Goal: Task Accomplishment & Management: Manage account settings

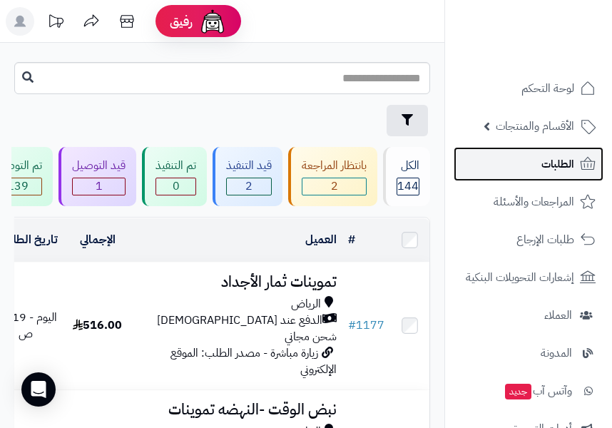
click at [534, 165] on link "الطلبات" at bounding box center [529, 164] width 150 height 34
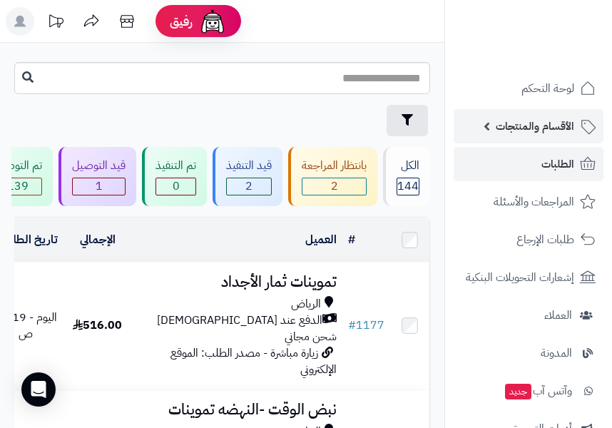
click at [576, 141] on link "الأقسام والمنتجات" at bounding box center [529, 126] width 150 height 34
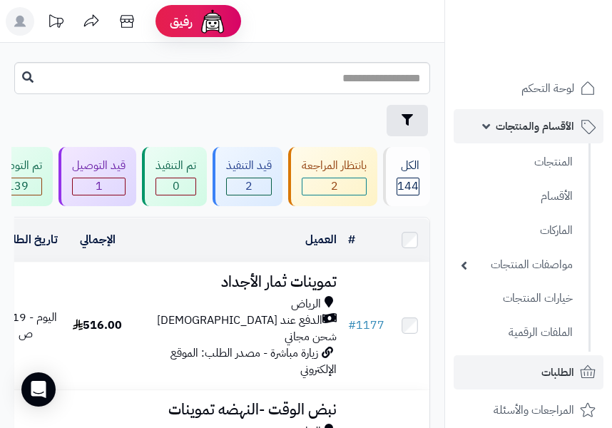
click at [484, 128] on link "الأقسام والمنتجات" at bounding box center [529, 126] width 150 height 34
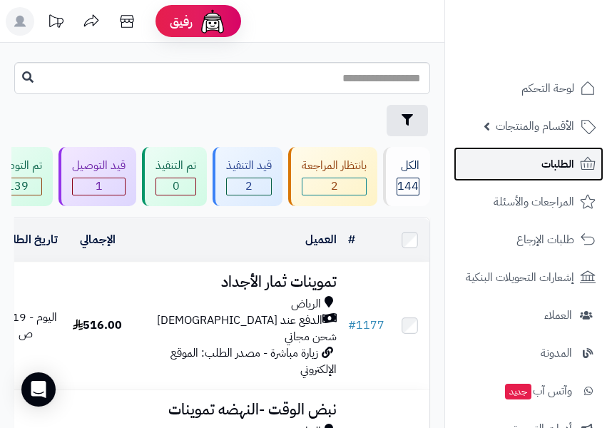
click at [522, 161] on link "الطلبات" at bounding box center [529, 164] width 150 height 34
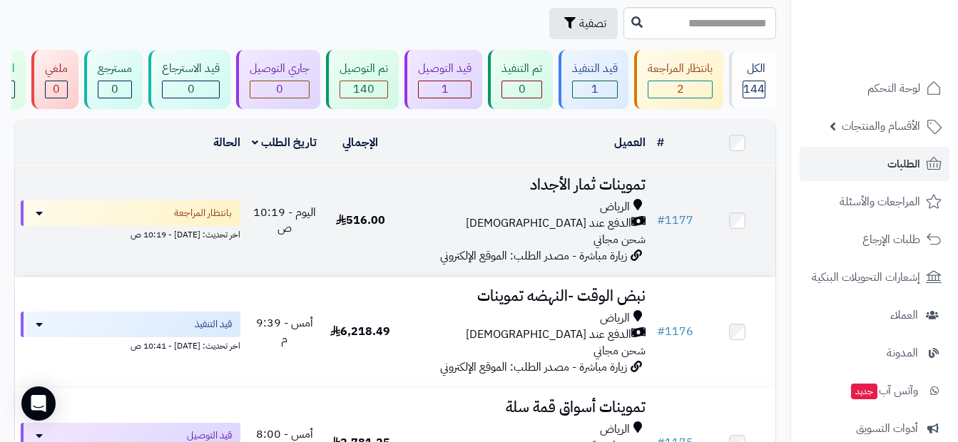
scroll to position [71, 0]
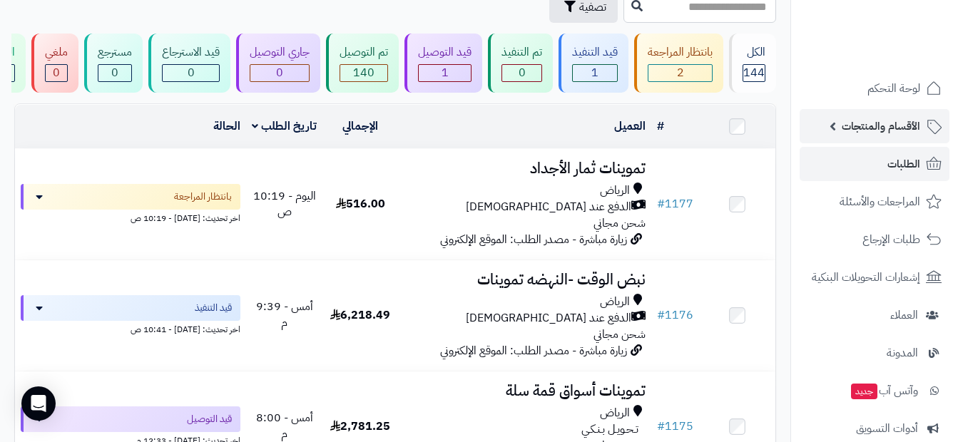
click at [611, 125] on span "الأقسام والمنتجات" at bounding box center [881, 126] width 78 height 20
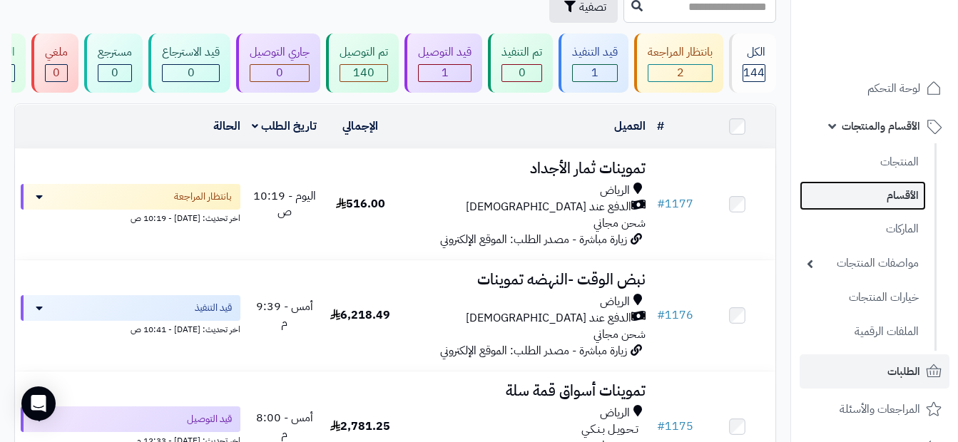
click at [611, 187] on link "الأقسام" at bounding box center [863, 195] width 126 height 29
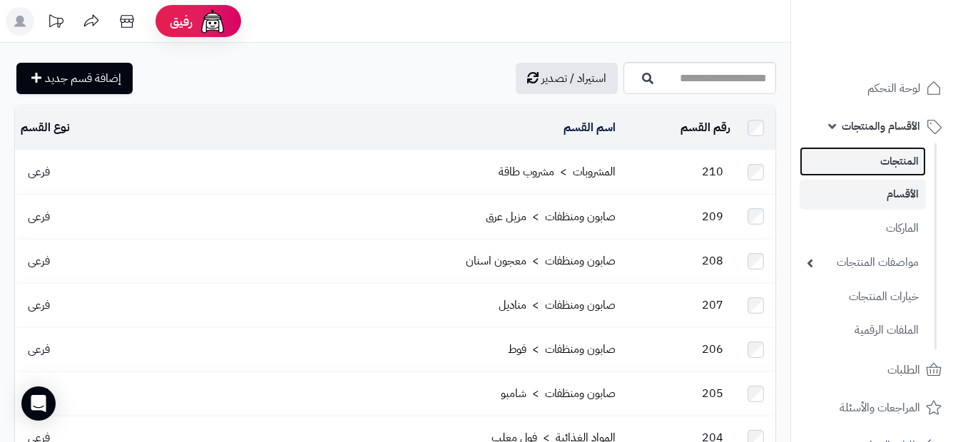
click at [879, 168] on link "المنتجات" at bounding box center [863, 161] width 126 height 29
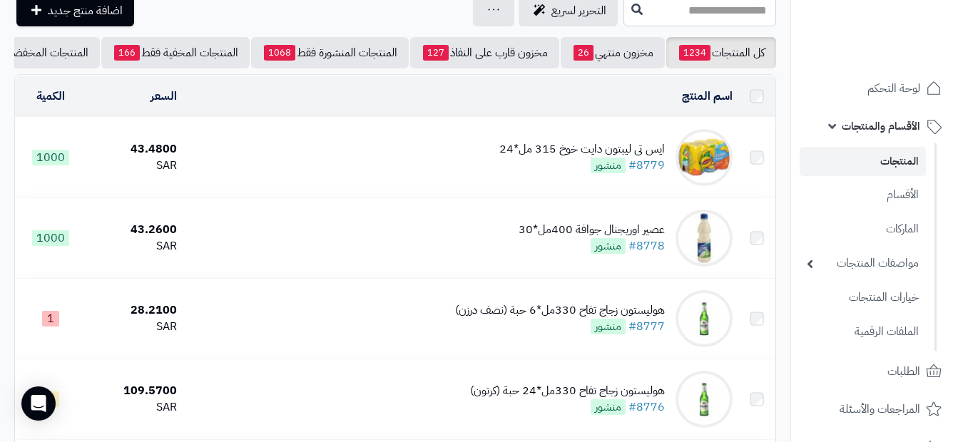
scroll to position [71, 0]
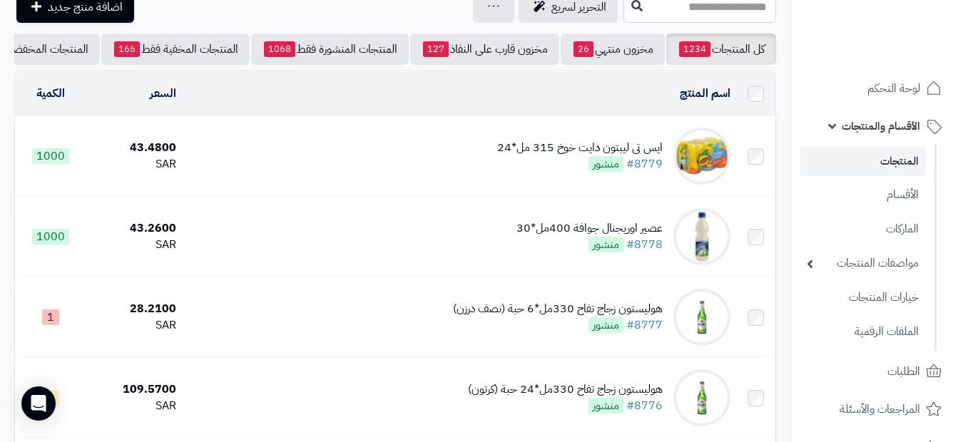
click at [886, 131] on span "الأقسام والمنتجات" at bounding box center [881, 126] width 78 height 20
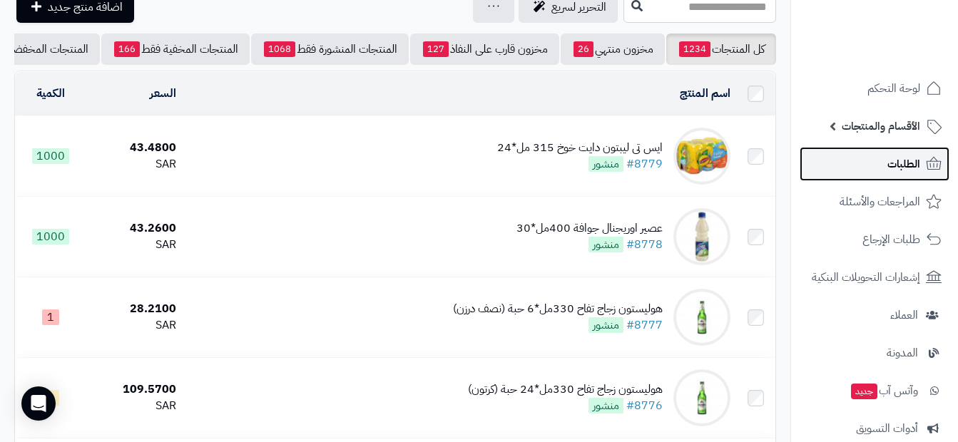
click at [892, 158] on span "الطلبات" at bounding box center [903, 164] width 33 height 20
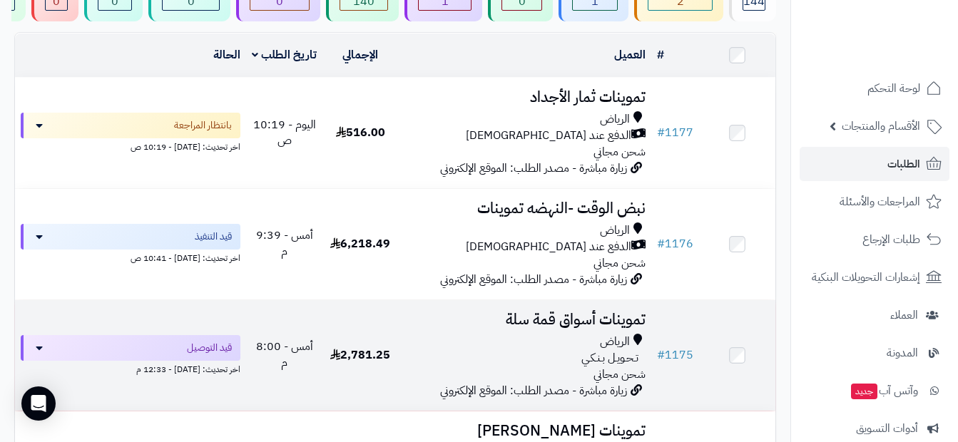
scroll to position [214, 0]
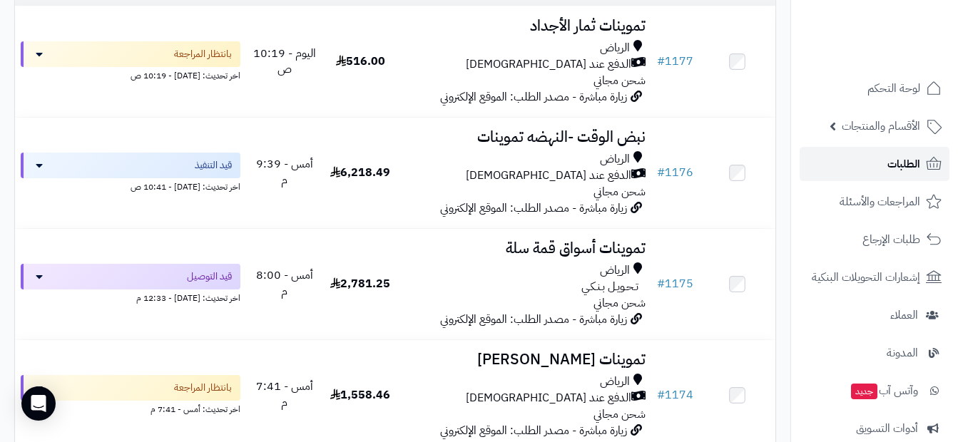
click at [930, 167] on icon at bounding box center [934, 163] width 15 height 13
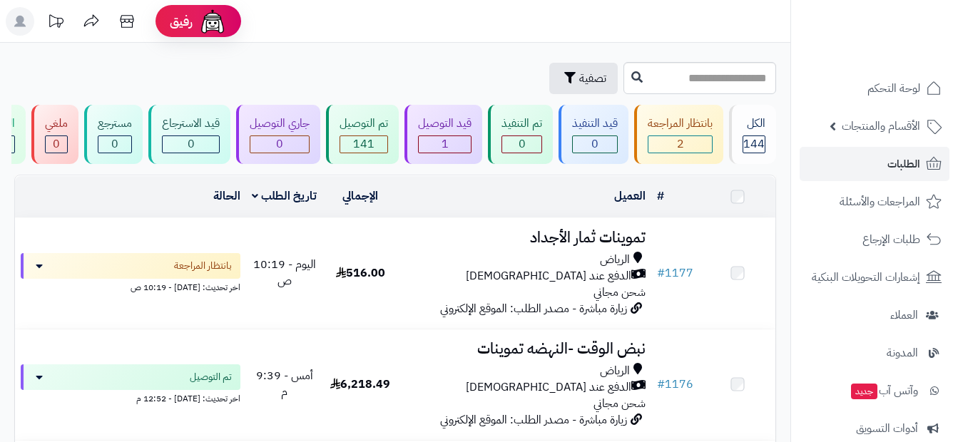
click at [930, 167] on icon at bounding box center [934, 163] width 15 height 13
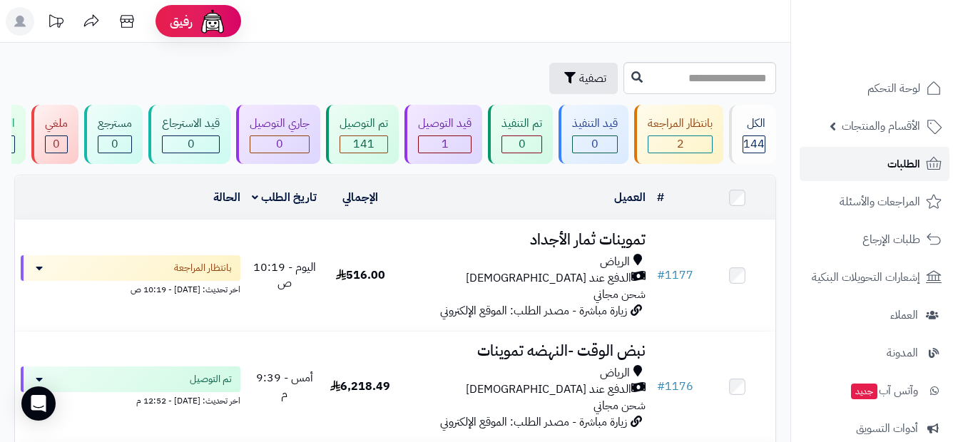
click at [930, 167] on icon at bounding box center [934, 163] width 15 height 13
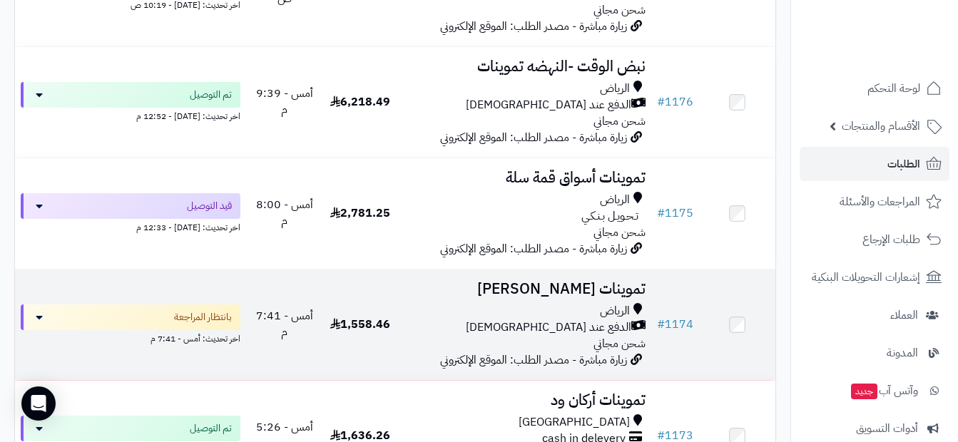
scroll to position [285, 0]
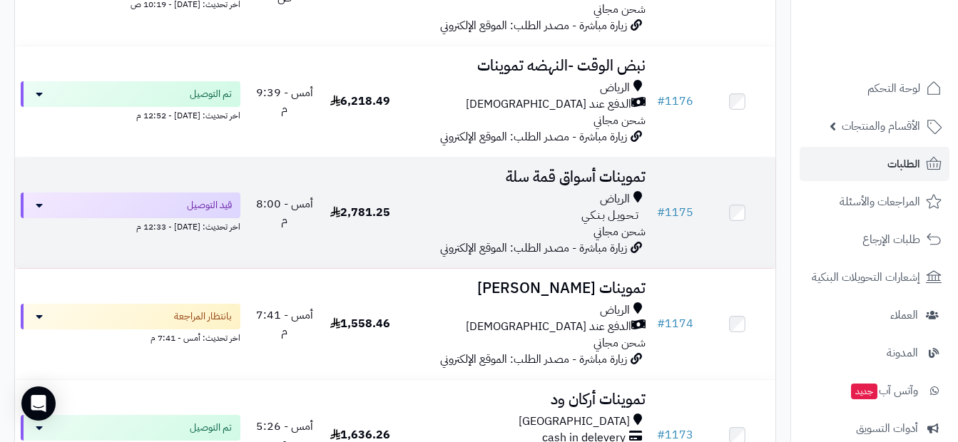
click at [551, 181] on h3 "تموينات أسواق قمة سلة" at bounding box center [525, 177] width 242 height 16
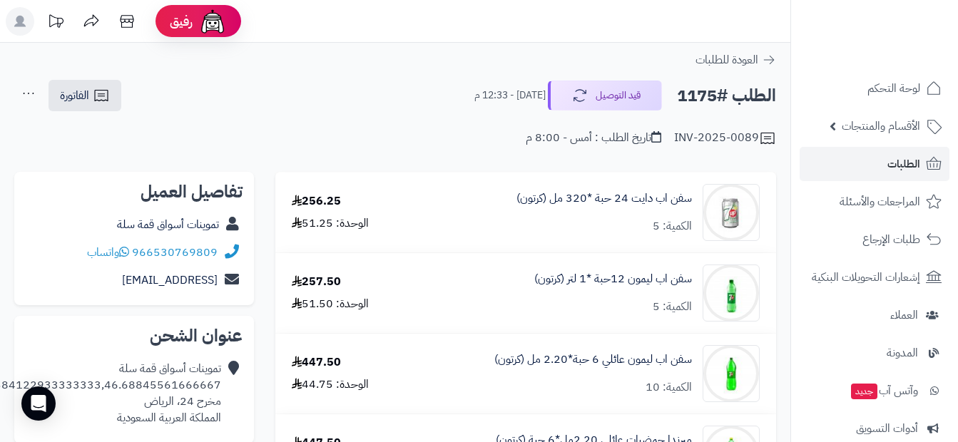
click at [185, 106] on div "الطلب #1175 قيد التوصيل [DATE] - 12:33 م الفاتورة طباعة الفاتورة إرسال الفاتورة…" at bounding box center [395, 96] width 762 height 34
click at [763, 56] on icon at bounding box center [769, 60] width 14 height 14
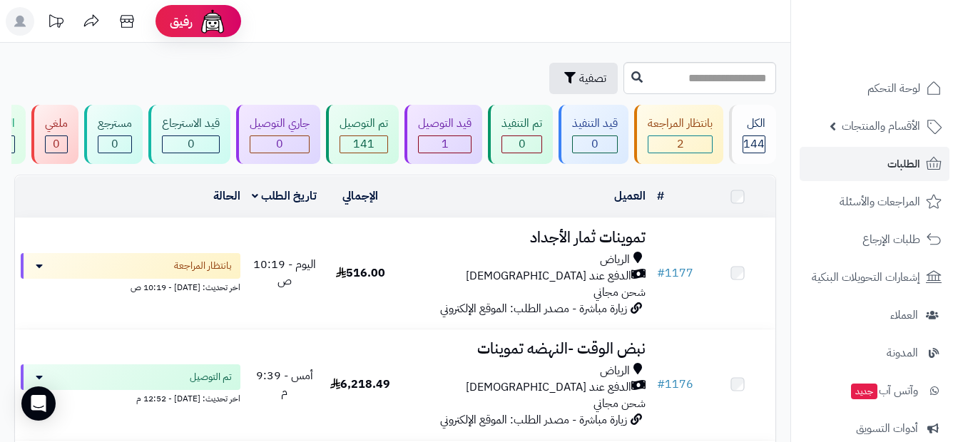
scroll to position [143, 0]
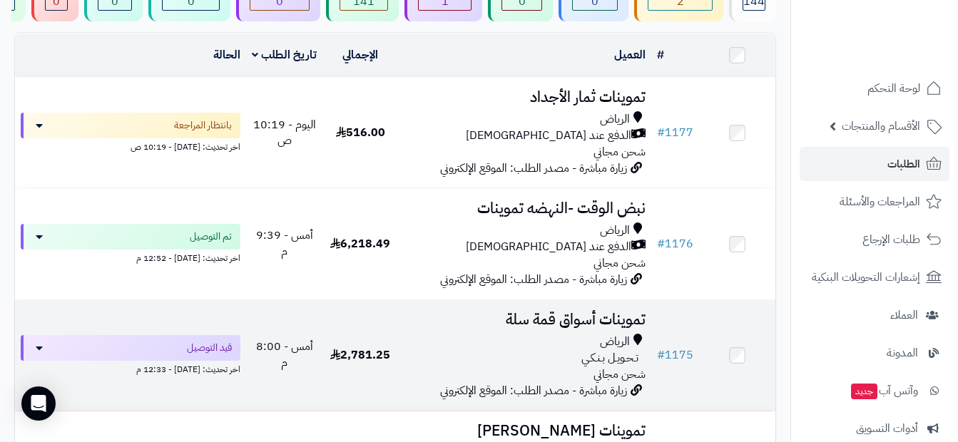
click at [571, 367] on div "تـحـويـل بـنـكـي" at bounding box center [525, 358] width 242 height 16
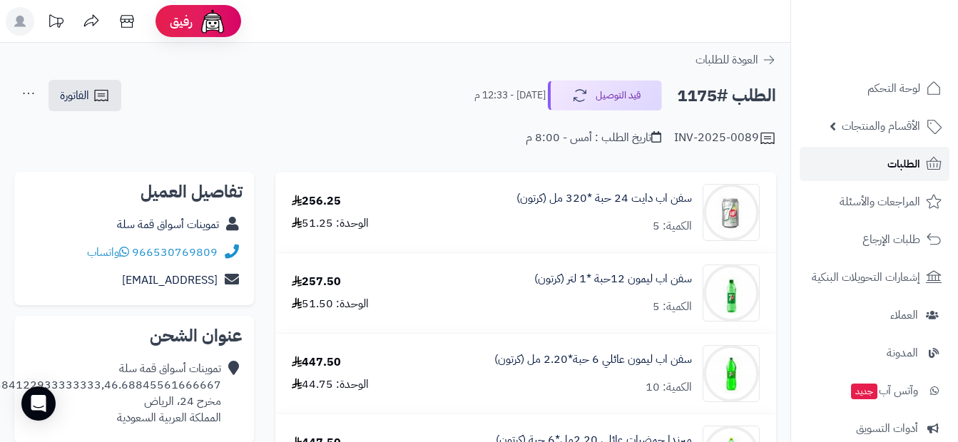
click at [915, 163] on span "الطلبات" at bounding box center [903, 164] width 33 height 20
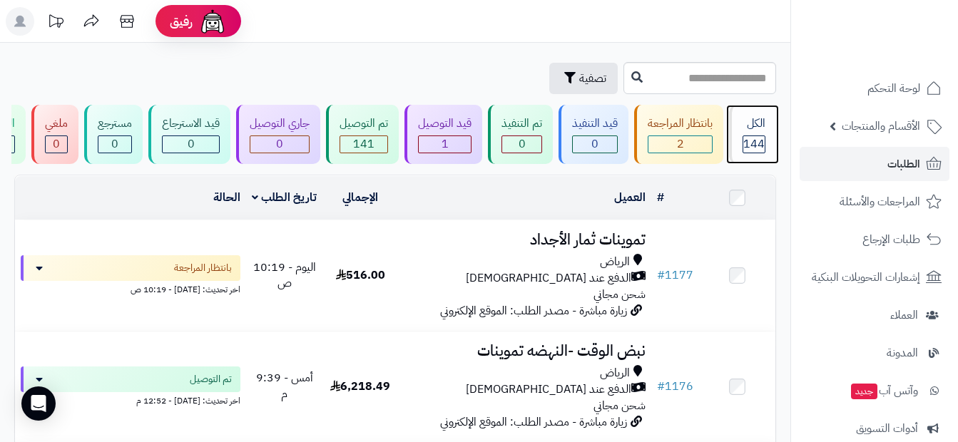
click at [752, 145] on span "144" at bounding box center [753, 144] width 21 height 17
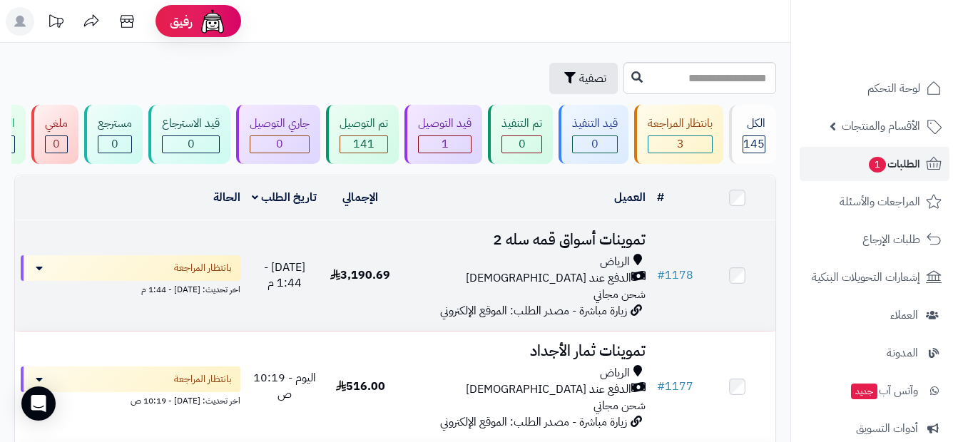
click at [570, 270] on div "الرياض" at bounding box center [525, 262] width 242 height 16
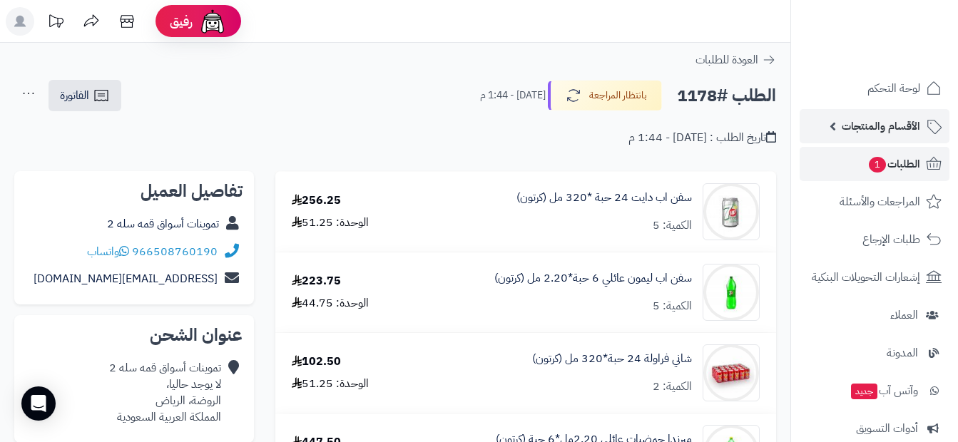
click at [867, 138] on link "الأقسام والمنتجات" at bounding box center [875, 126] width 150 height 34
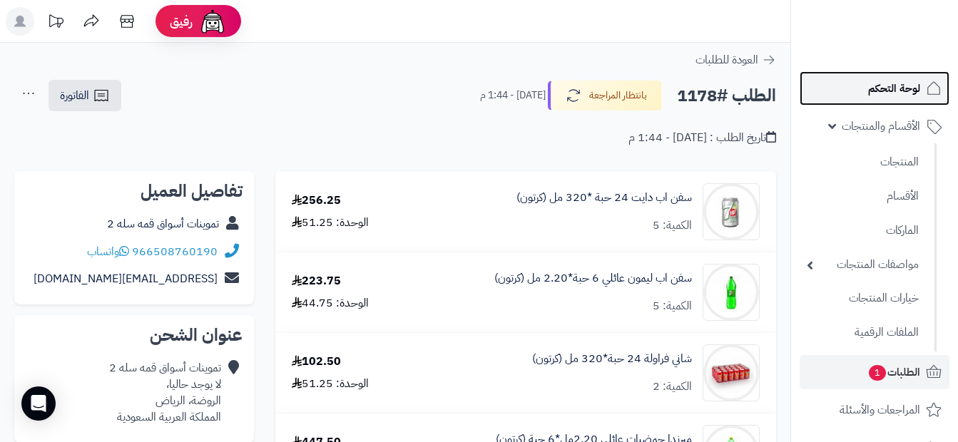
click at [908, 103] on link "لوحة التحكم" at bounding box center [875, 88] width 150 height 34
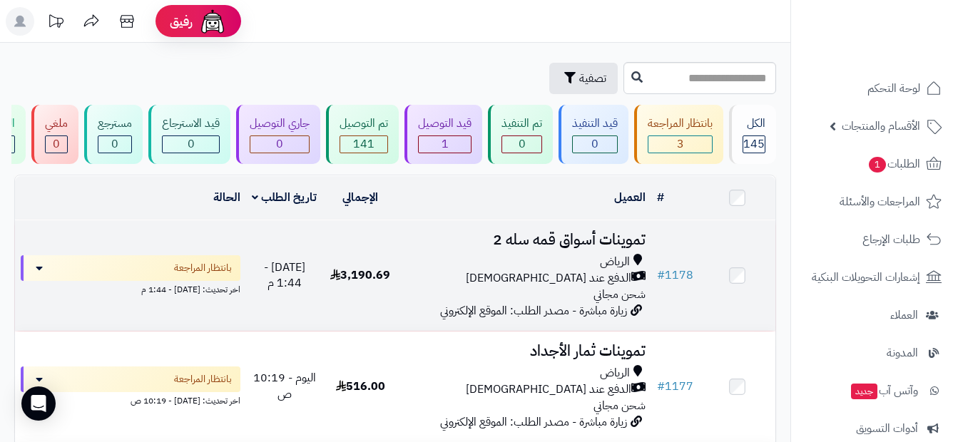
click at [554, 287] on div "الدفع عند الاستلام" at bounding box center [525, 278] width 242 height 16
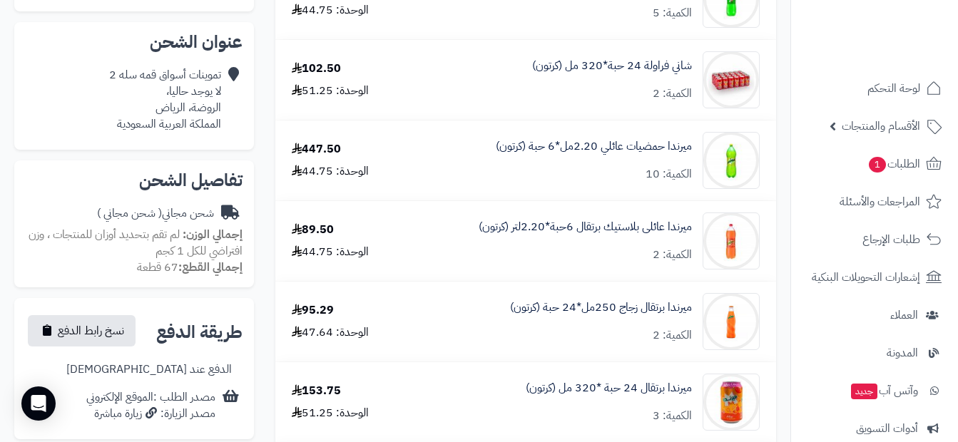
scroll to position [428, 0]
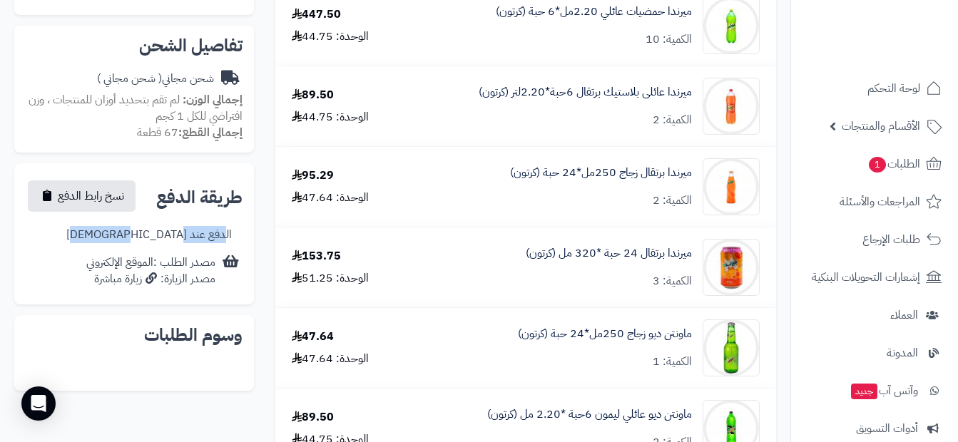
drag, startPoint x: 144, startPoint y: 232, endPoint x: 230, endPoint y: 221, distance: 86.3
click at [230, 221] on div "الدفع عند [DEMOGRAPHIC_DATA]" at bounding box center [134, 235] width 217 height 28
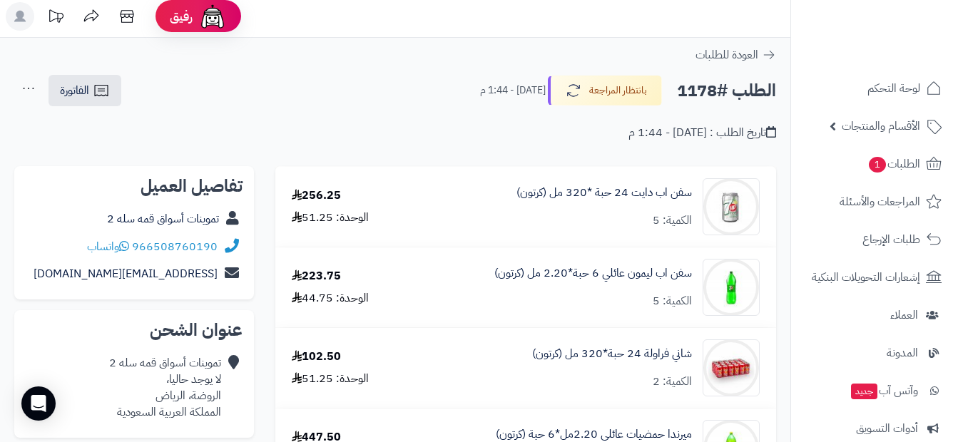
scroll to position [0, 0]
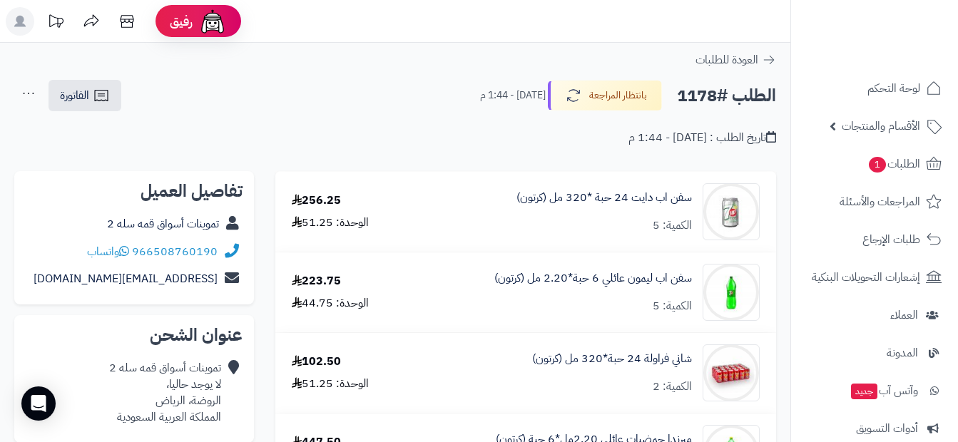
click at [31, 92] on icon at bounding box center [28, 93] width 29 height 29
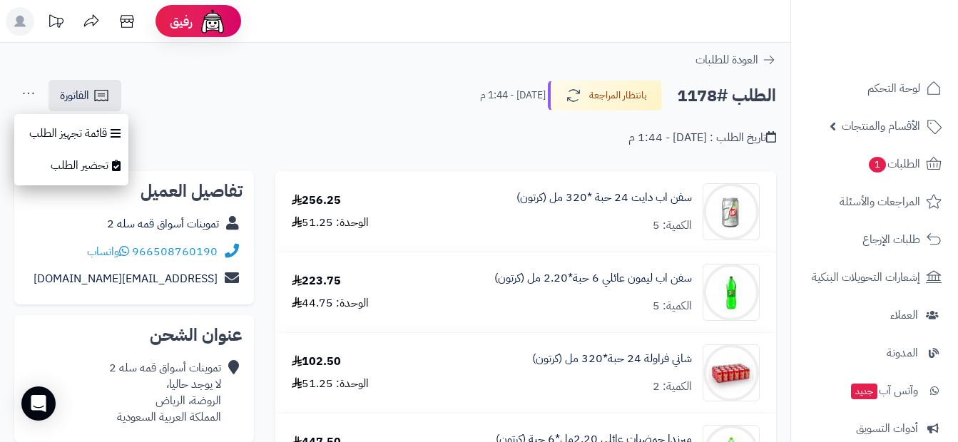
click at [324, 81] on div "الطلب #1178 بانتظار المراجعة اليوم - 1:44 م الفاتورة طباعة الفاتورة إرسال الفات…" at bounding box center [395, 96] width 762 height 34
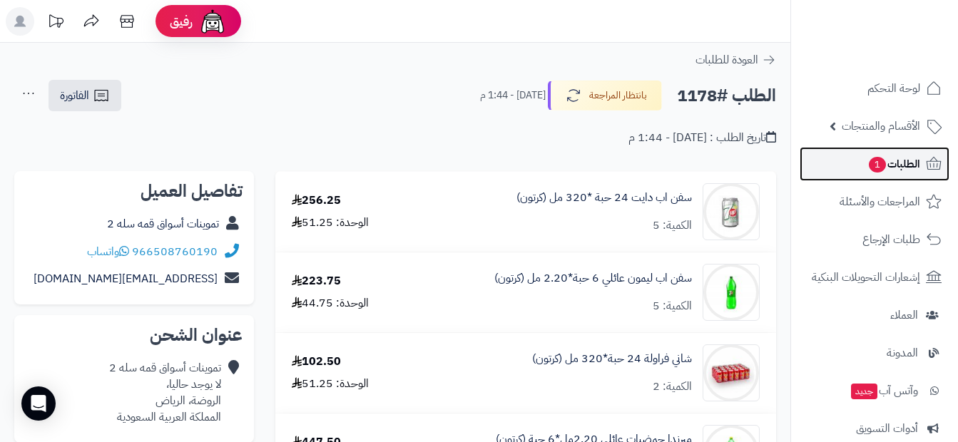
click at [931, 171] on icon at bounding box center [933, 163] width 17 height 17
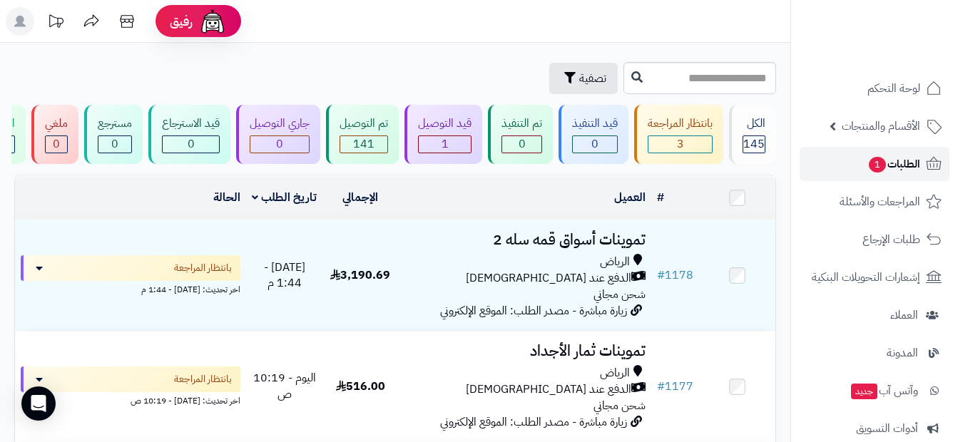
click at [873, 166] on span "1" at bounding box center [877, 165] width 17 height 16
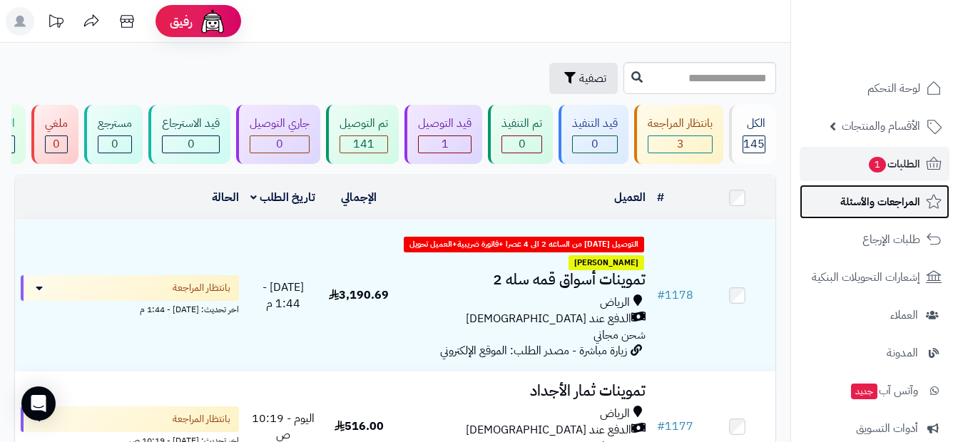
click at [905, 200] on span "المراجعات والأسئلة" at bounding box center [880, 202] width 80 height 20
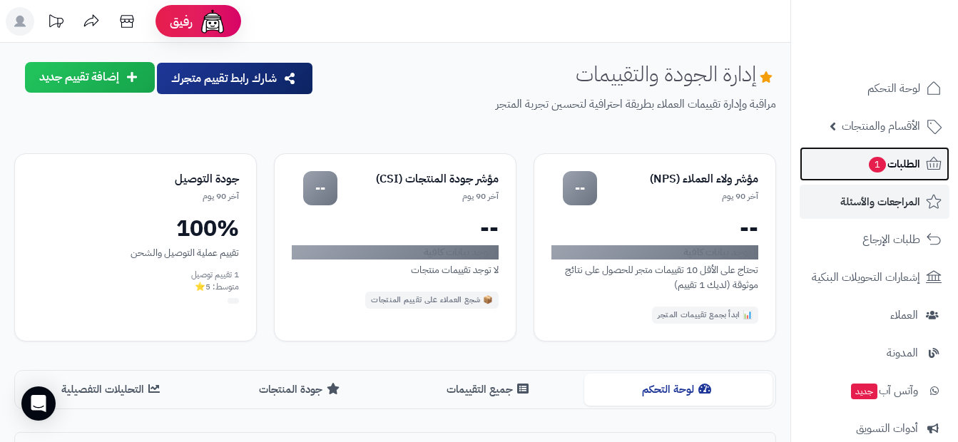
click at [912, 171] on span "الطلبات 1" at bounding box center [893, 164] width 53 height 20
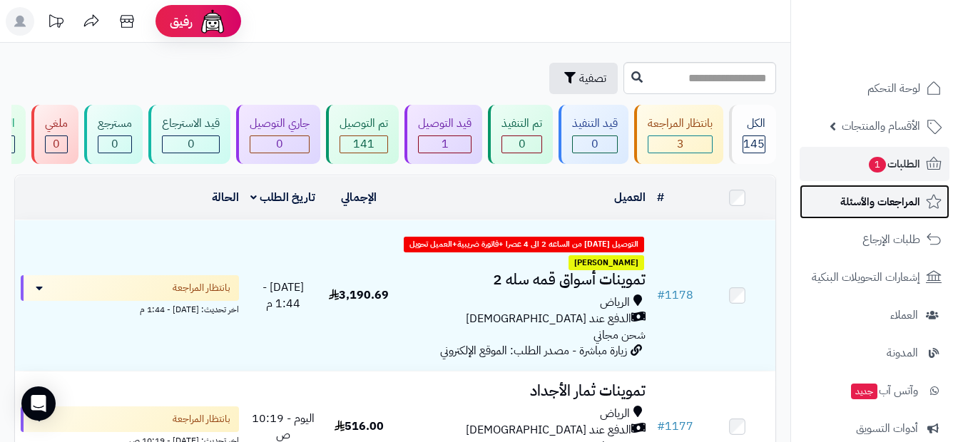
click at [926, 210] on icon at bounding box center [933, 201] width 17 height 17
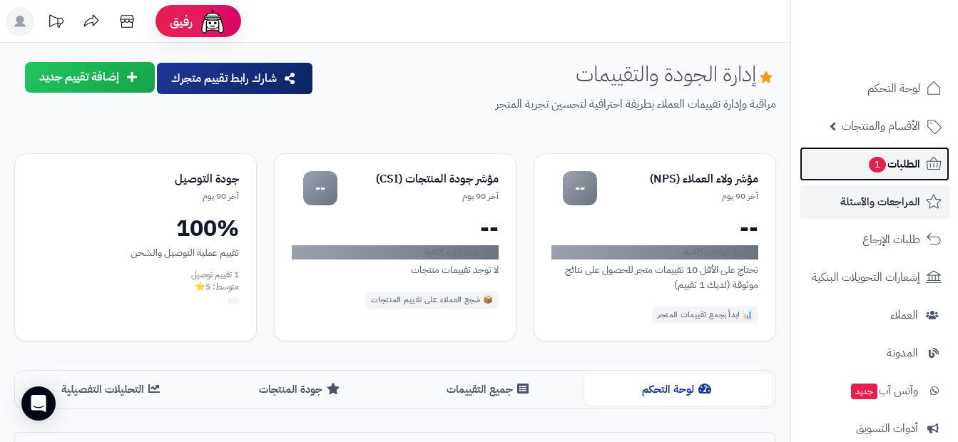
click at [894, 167] on span "الطلبات 1" at bounding box center [893, 164] width 53 height 20
click at [907, 158] on span "الطلبات 1" at bounding box center [893, 164] width 53 height 20
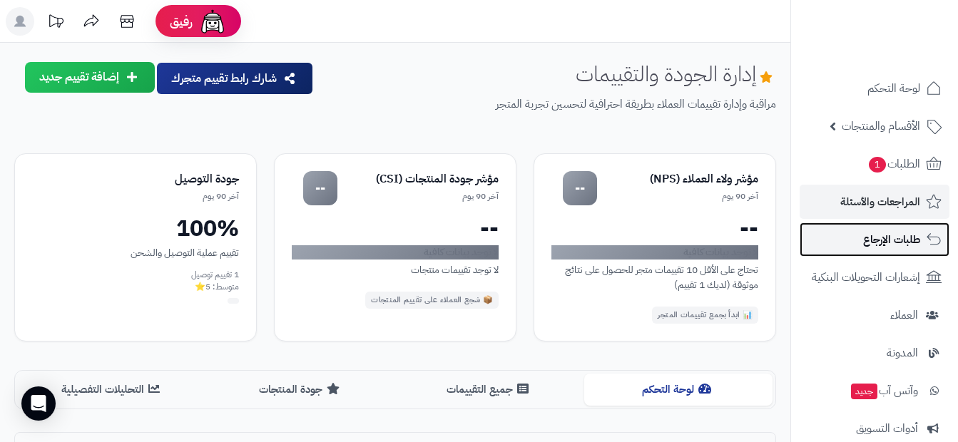
click at [914, 242] on span "طلبات الإرجاع" at bounding box center [891, 240] width 57 height 20
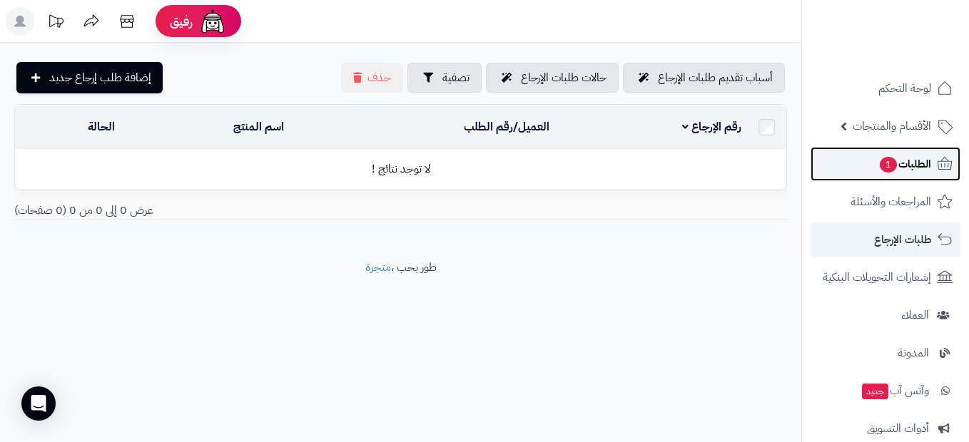
click at [902, 157] on span "الطلبات 1" at bounding box center [904, 164] width 53 height 20
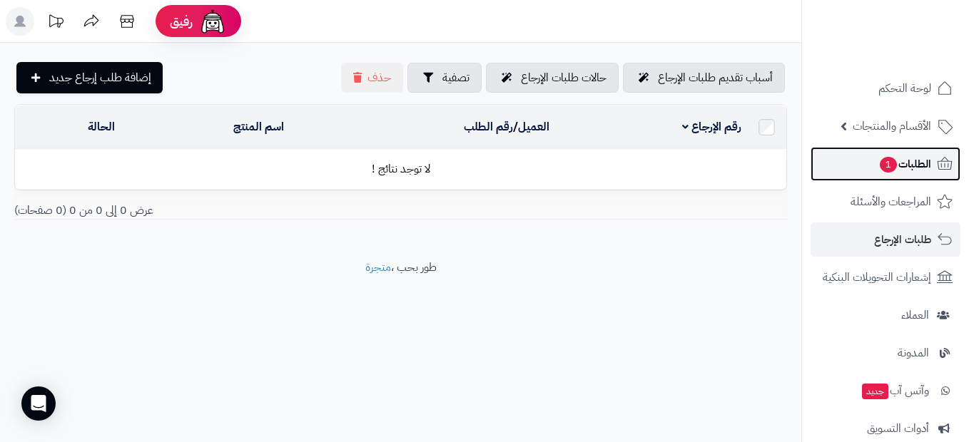
click at [902, 157] on span "الطلبات 1" at bounding box center [904, 164] width 53 height 20
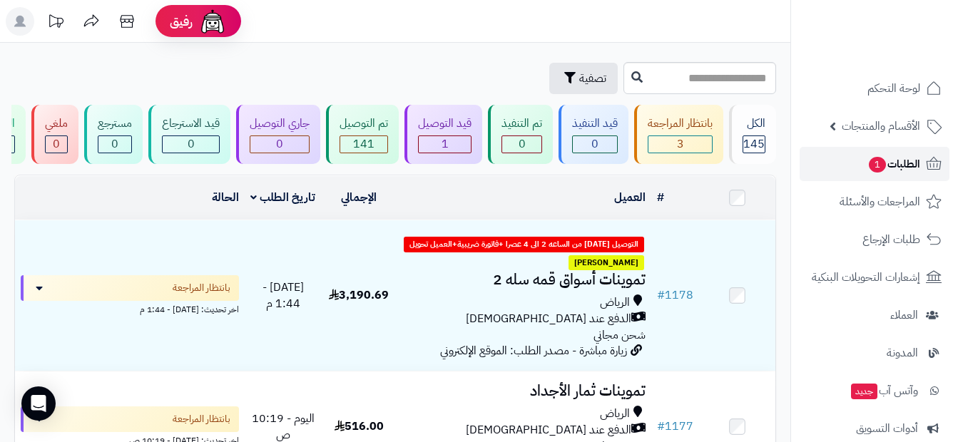
click at [910, 168] on span "الطلبات 1" at bounding box center [893, 164] width 53 height 20
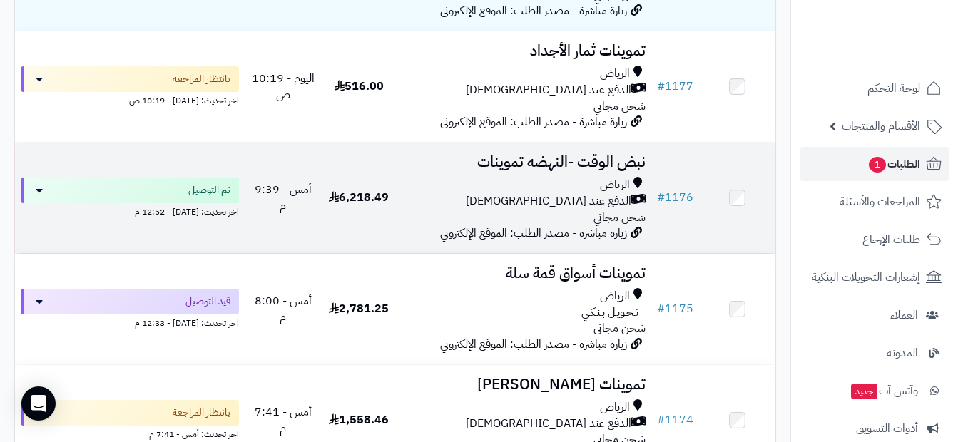
scroll to position [357, 0]
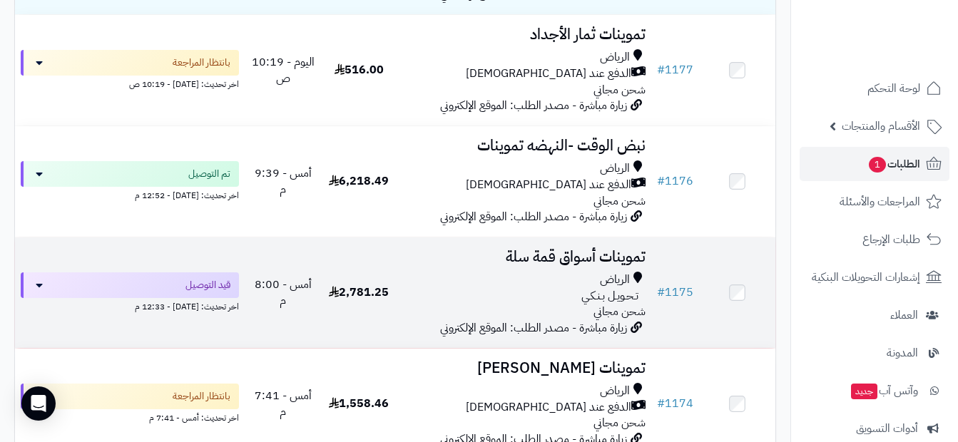
click at [628, 305] on span "تـحـويـل بـنـكـي" at bounding box center [609, 296] width 57 height 16
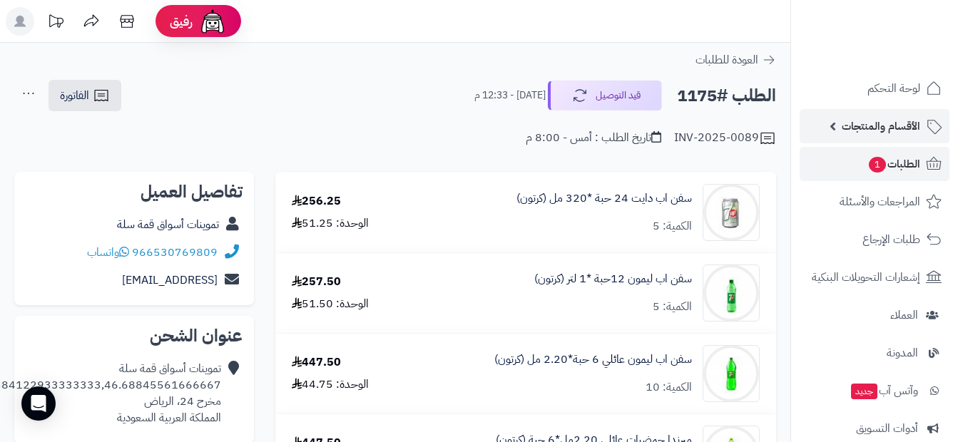
click at [907, 130] on span "الأقسام والمنتجات" at bounding box center [881, 126] width 78 height 20
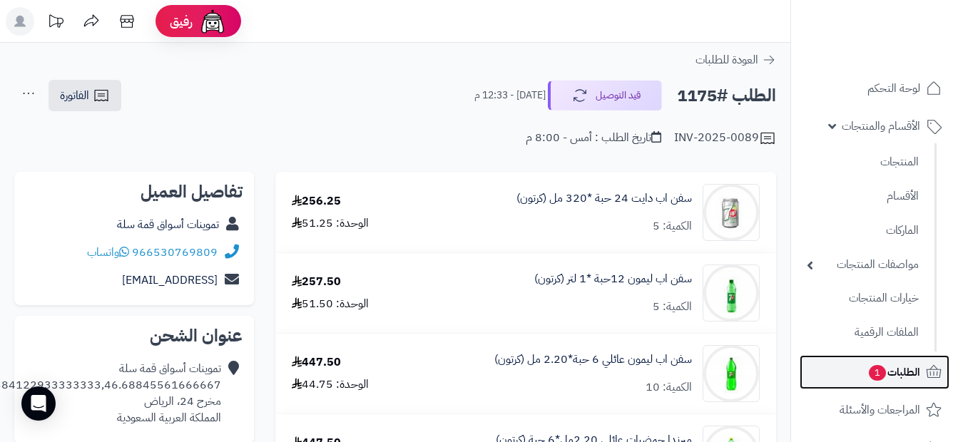
click at [922, 371] on link "الطلبات 1" at bounding box center [875, 372] width 150 height 34
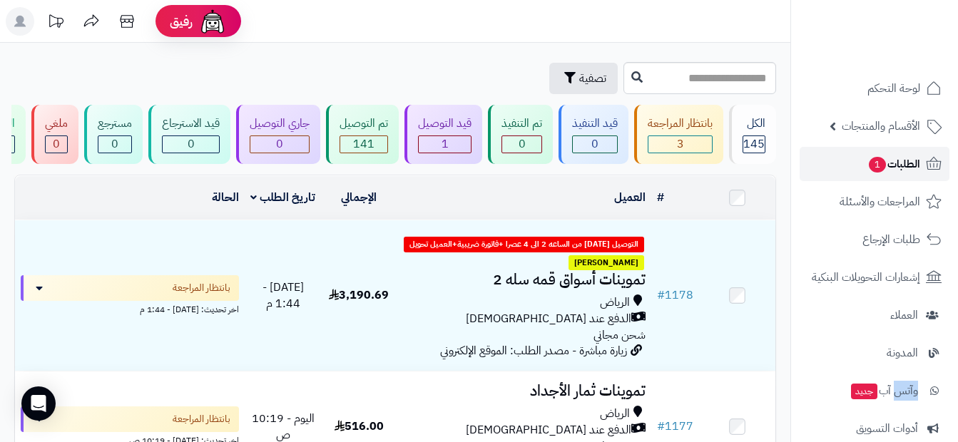
drag, startPoint x: 0, startPoint y: 0, endPoint x: 899, endPoint y: 165, distance: 914.4
click at [899, 165] on span "الطلبات 1" at bounding box center [893, 164] width 53 height 20
click at [939, 165] on icon at bounding box center [933, 163] width 17 height 17
click at [792, 8] on div at bounding box center [874, 31] width 168 height 62
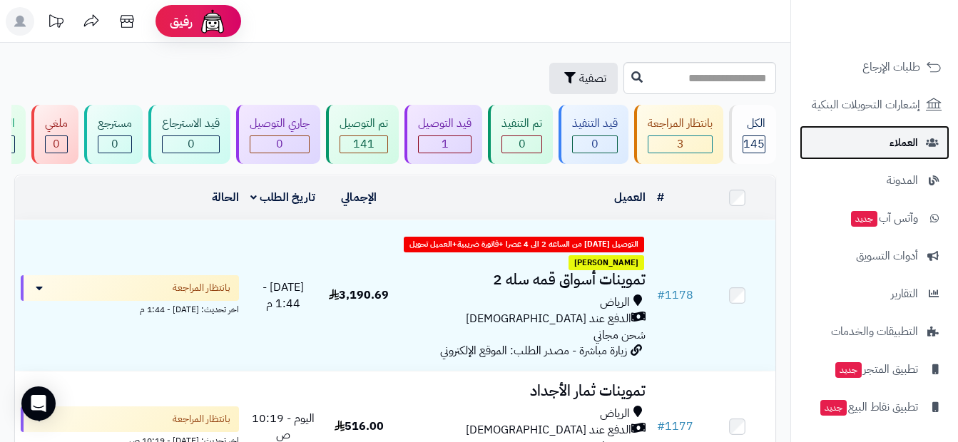
click at [922, 143] on link "العملاء" at bounding box center [875, 143] width 150 height 34
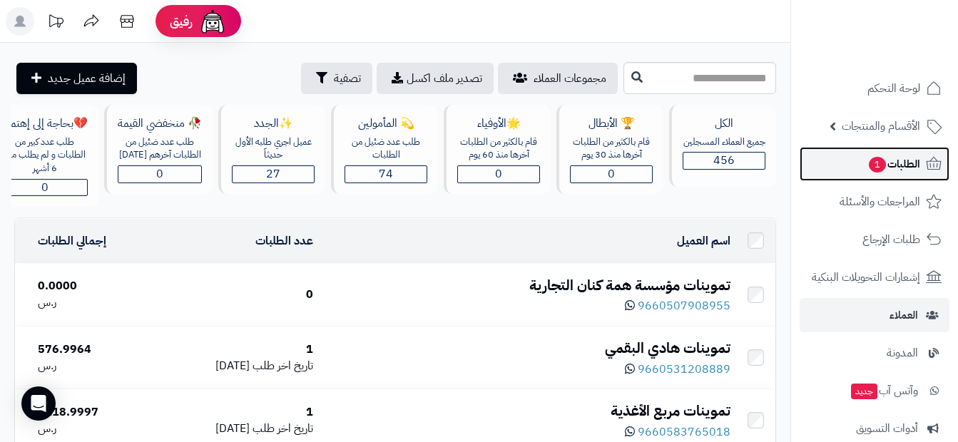
click at [925, 165] on icon at bounding box center [933, 163] width 17 height 17
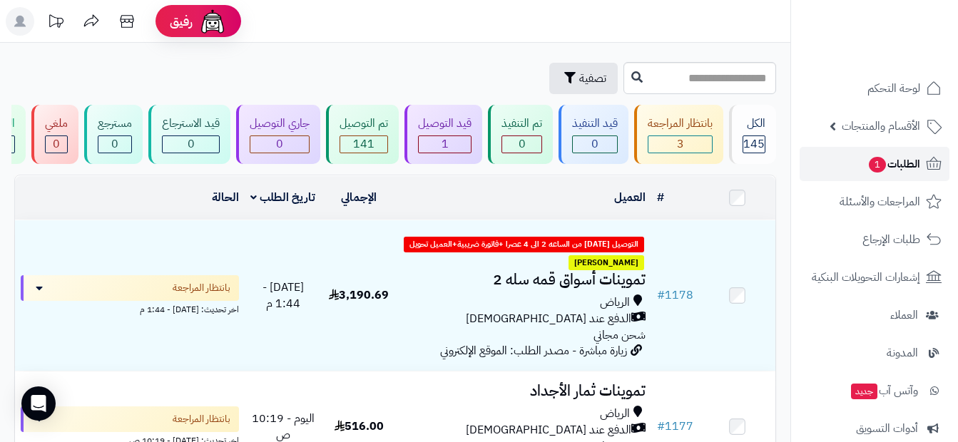
click at [912, 170] on span "الطلبات 1" at bounding box center [893, 164] width 53 height 20
click at [879, 160] on span "1" at bounding box center [877, 165] width 17 height 16
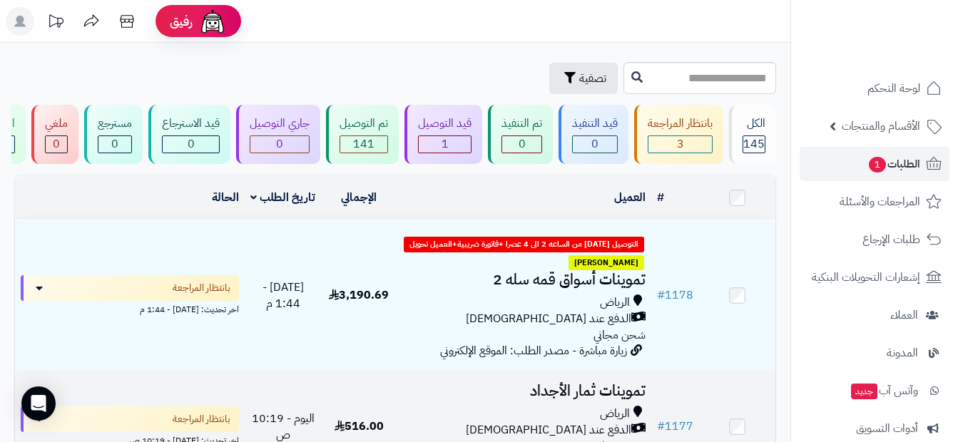
click at [664, 417] on td "# 1177" at bounding box center [675, 427] width 48 height 111
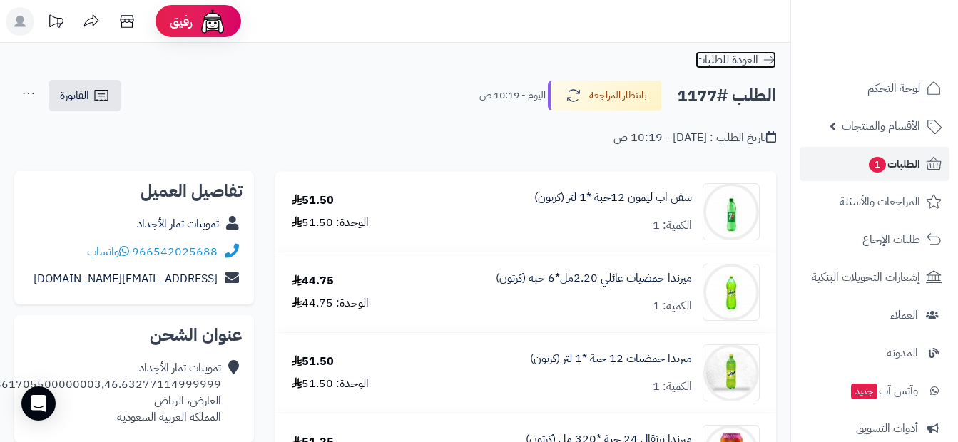
click at [769, 61] on icon at bounding box center [769, 60] width 14 height 14
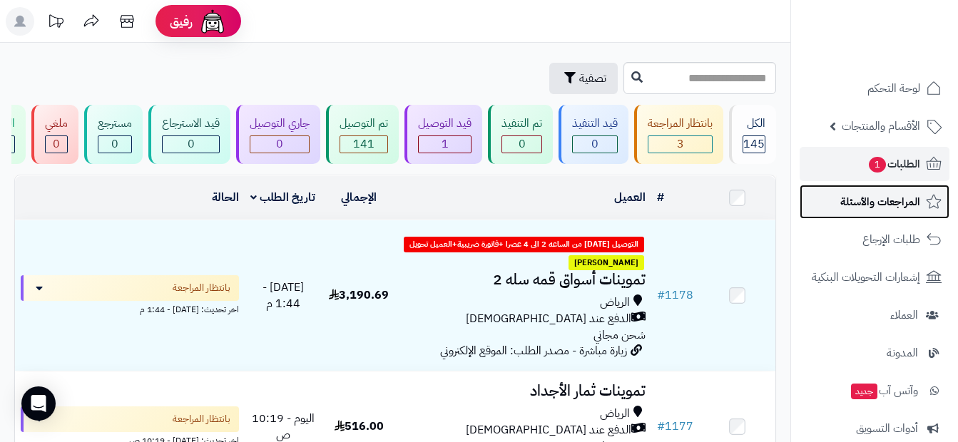
click at [900, 200] on span "المراجعات والأسئلة" at bounding box center [880, 202] width 80 height 20
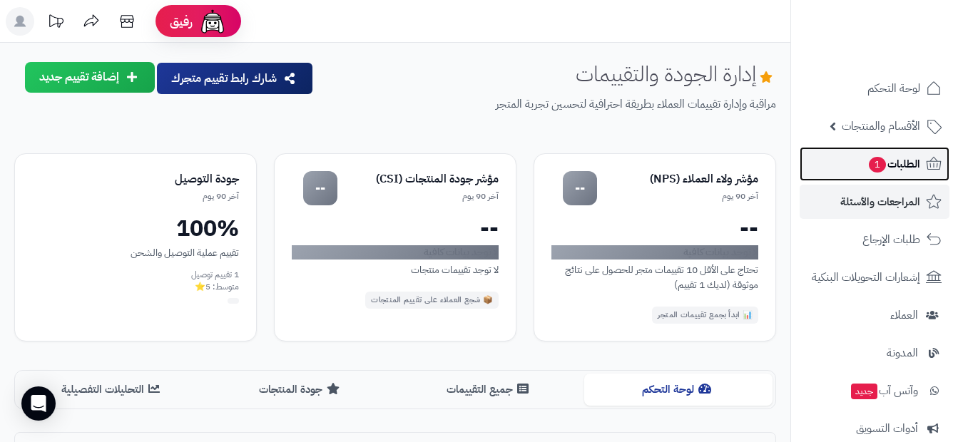
click at [890, 166] on span "الطلبات 1" at bounding box center [893, 164] width 53 height 20
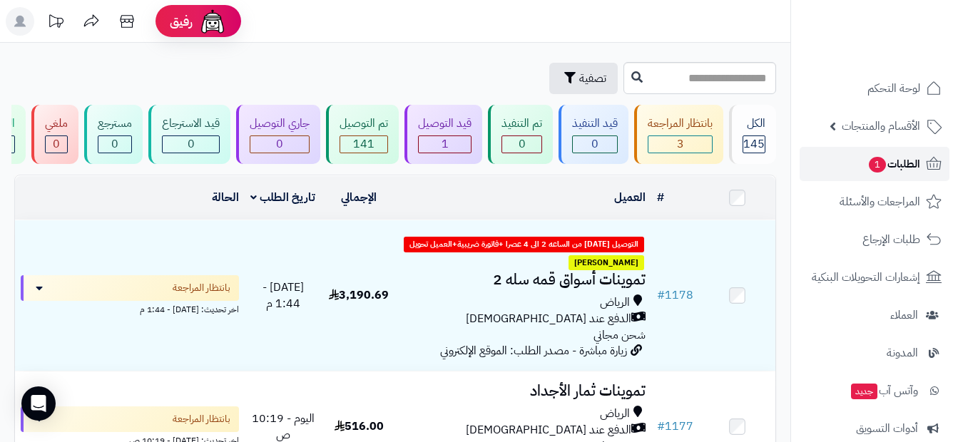
click at [909, 162] on span "الطلبات 1" at bounding box center [893, 164] width 53 height 20
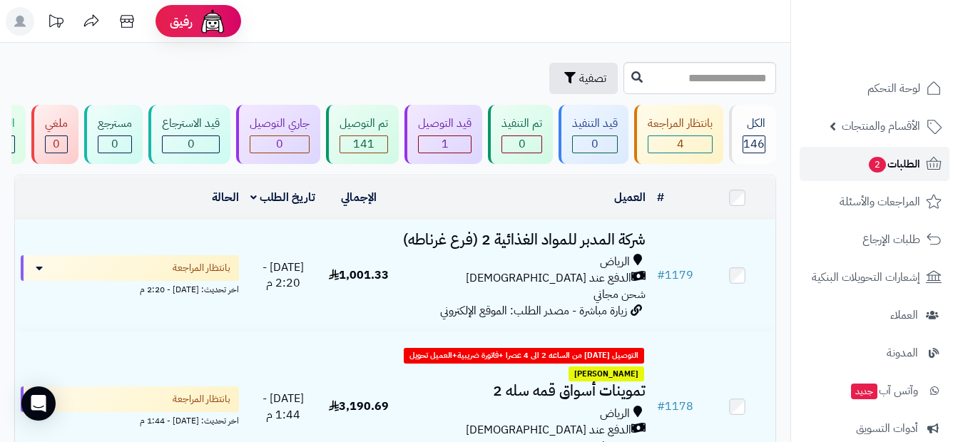
click at [896, 165] on span "الطلبات 2" at bounding box center [893, 164] width 53 height 20
click at [915, 147] on link "الطلبات 2" at bounding box center [875, 164] width 150 height 34
click at [929, 160] on icon at bounding box center [933, 163] width 17 height 17
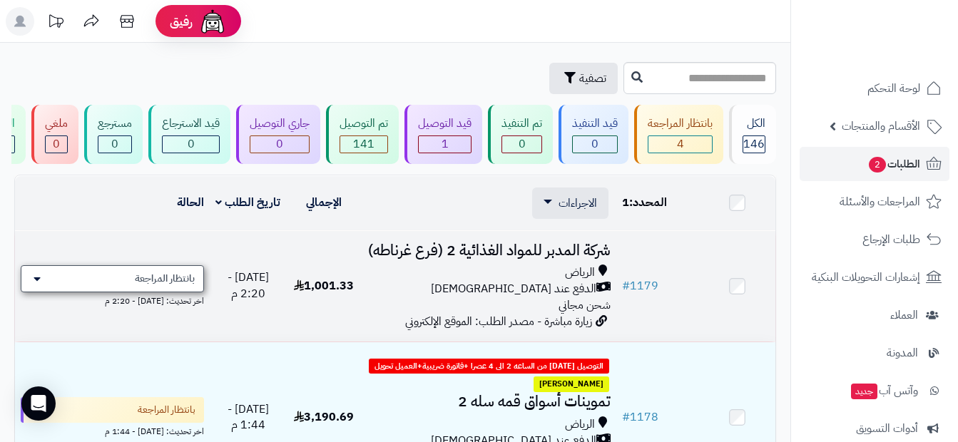
click at [41, 292] on div "بانتظار المراجعة" at bounding box center [112, 278] width 183 height 27
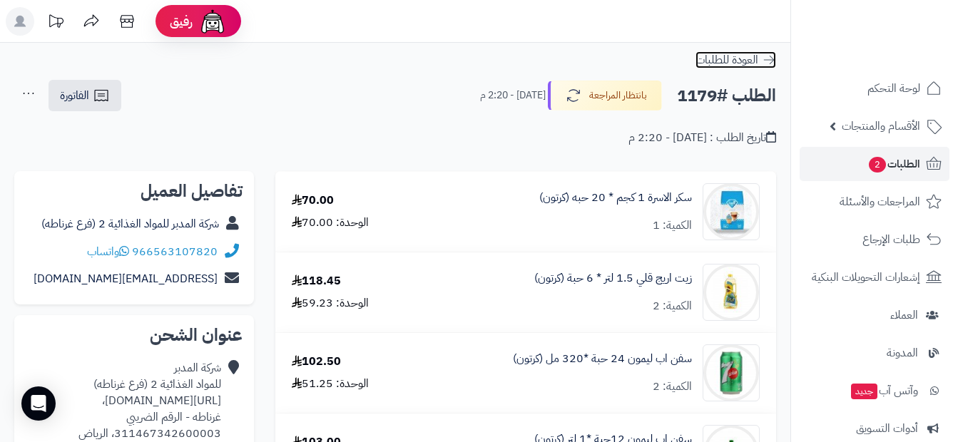
click at [768, 58] on icon at bounding box center [769, 60] width 14 height 14
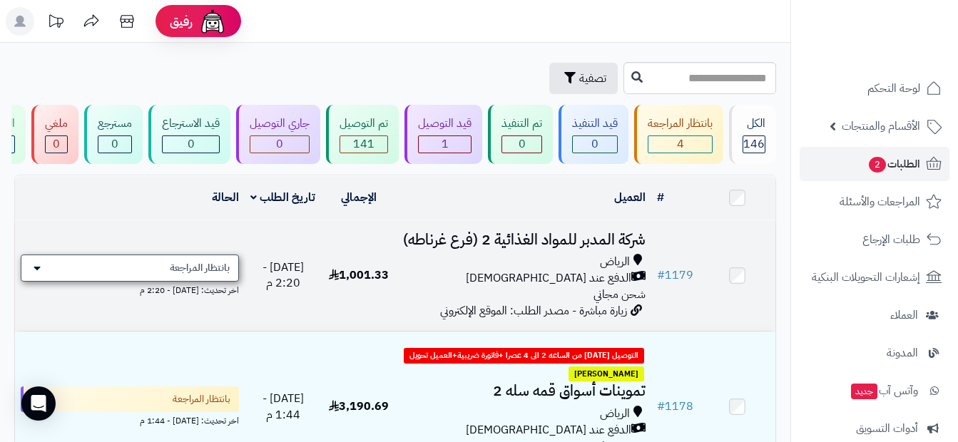
click at [34, 274] on icon at bounding box center [37, 267] width 7 height 11
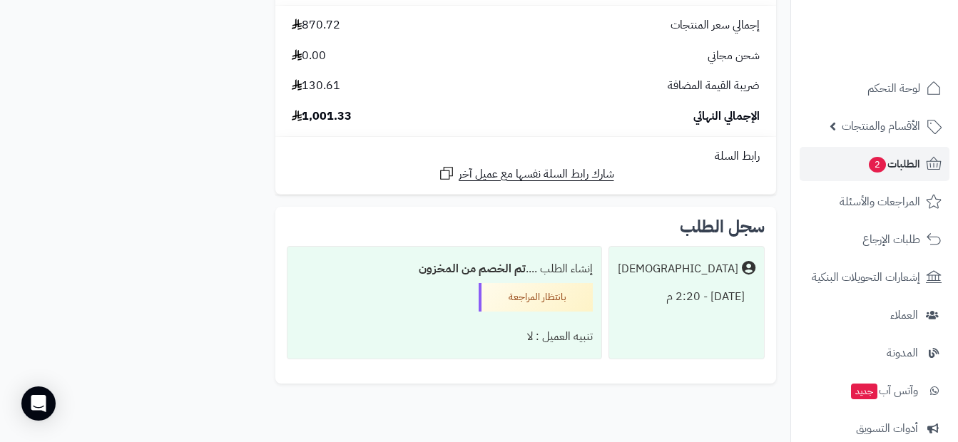
scroll to position [1202, 0]
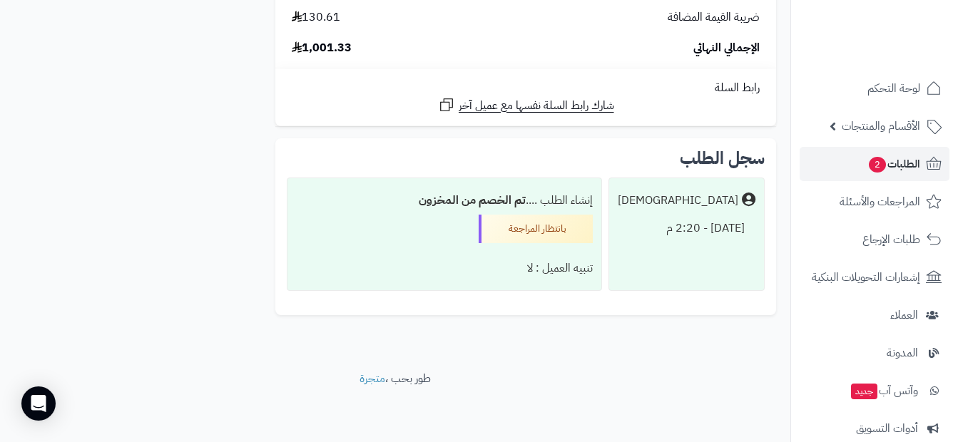
click at [521, 231] on div "بانتظار المراجعة" at bounding box center [536, 229] width 114 height 29
click at [462, 231] on div "إنشاء الطلب .... تم الخصم من المخزون بانتظار المراجعة تنبيه العميل : لا" at bounding box center [444, 235] width 315 height 114
click at [680, 246] on div "Matjrah اليوم - 2:20 م" at bounding box center [686, 235] width 156 height 114
click at [708, 144] on div "سجل الطلب Matjrah اليوم - 2:20 م إنشاء الطلب .... تم الخصم من المخزون بانتظار ا…" at bounding box center [525, 226] width 501 height 177
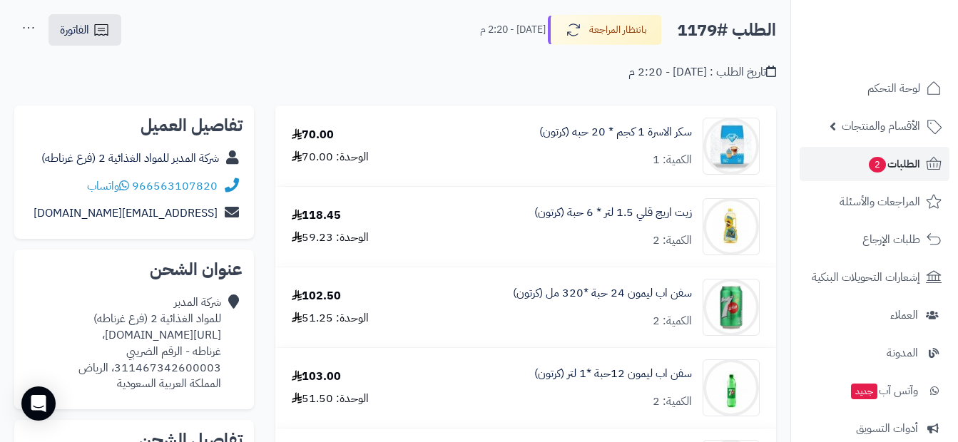
scroll to position [0, 0]
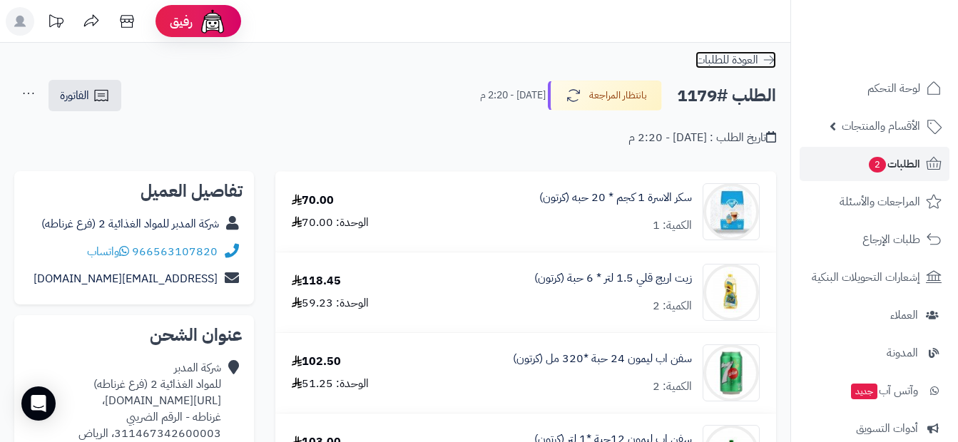
click at [740, 58] on span "العودة للطلبات" at bounding box center [726, 59] width 63 height 17
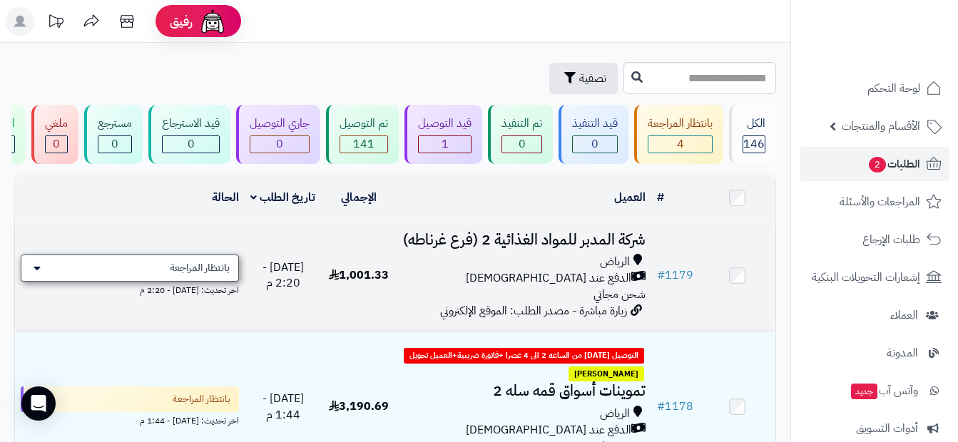
drag, startPoint x: 88, startPoint y: 267, endPoint x: 88, endPoint y: 283, distance: 16.4
click at [88, 282] on div "بانتظار المراجعة" at bounding box center [130, 268] width 218 height 27
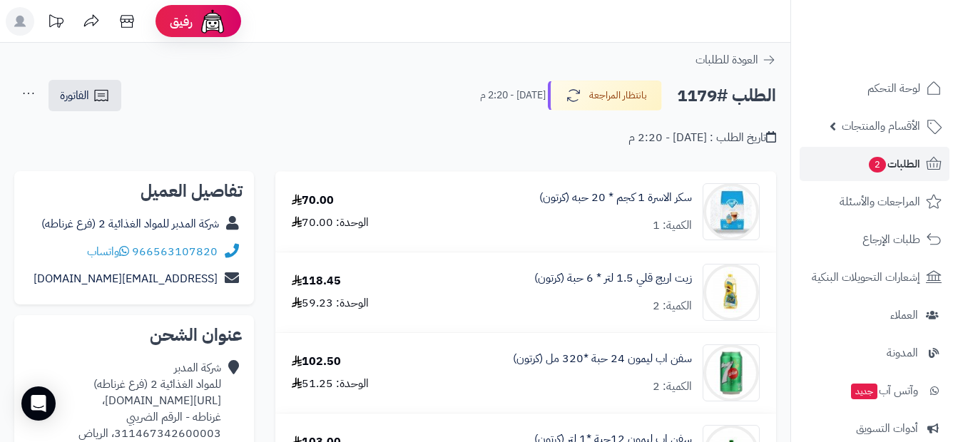
click at [377, 94] on div "الطلب #1179 بانتظار المراجعة اليوم - 2:20 م الفاتورة طباعة الفاتورة إرسال الفات…" at bounding box center [395, 96] width 762 height 34
click at [767, 56] on icon at bounding box center [769, 60] width 14 height 14
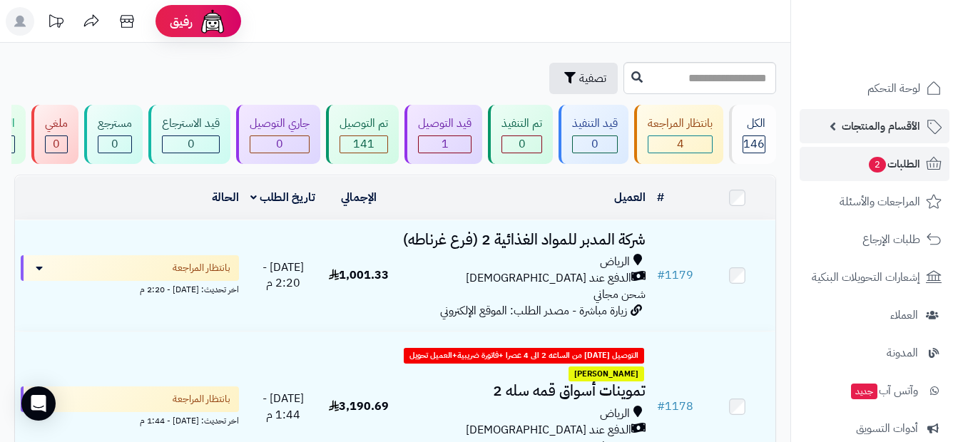
click at [887, 141] on link "الأقسام والمنتجات" at bounding box center [875, 126] width 150 height 34
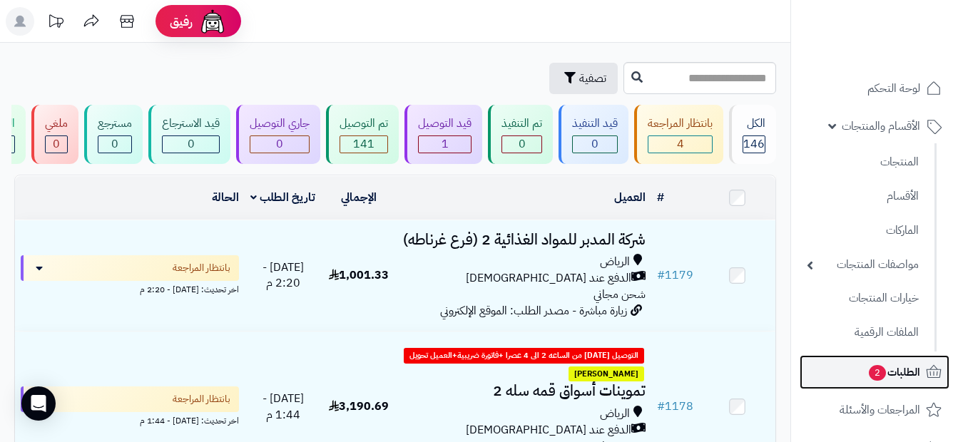
click at [884, 371] on span "الطلبات 2" at bounding box center [893, 372] width 53 height 20
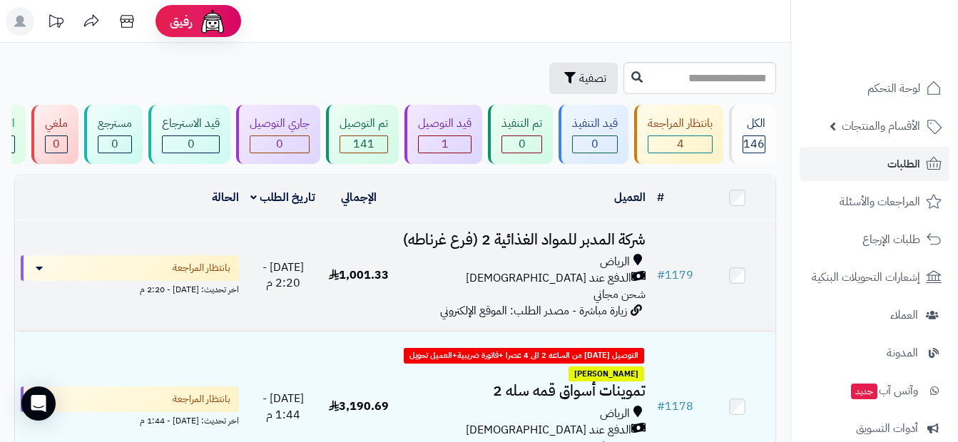
click at [739, 317] on td at bounding box center [737, 275] width 76 height 111
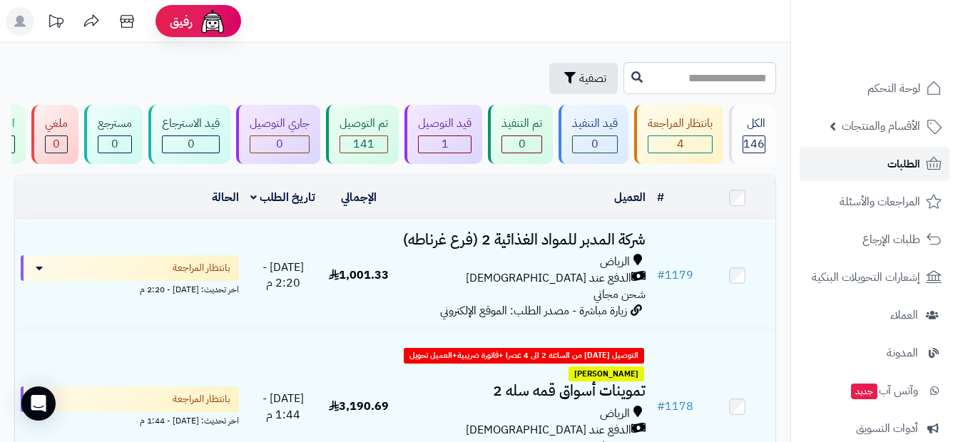
click at [907, 164] on span "الطلبات" at bounding box center [903, 164] width 33 height 20
click at [862, 142] on link "الأقسام والمنتجات" at bounding box center [875, 126] width 150 height 34
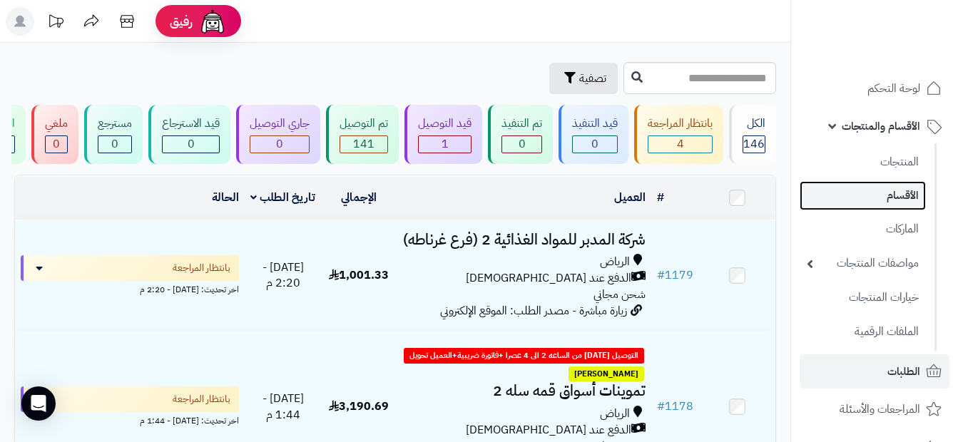
click at [885, 203] on link "الأقسام" at bounding box center [863, 195] width 126 height 29
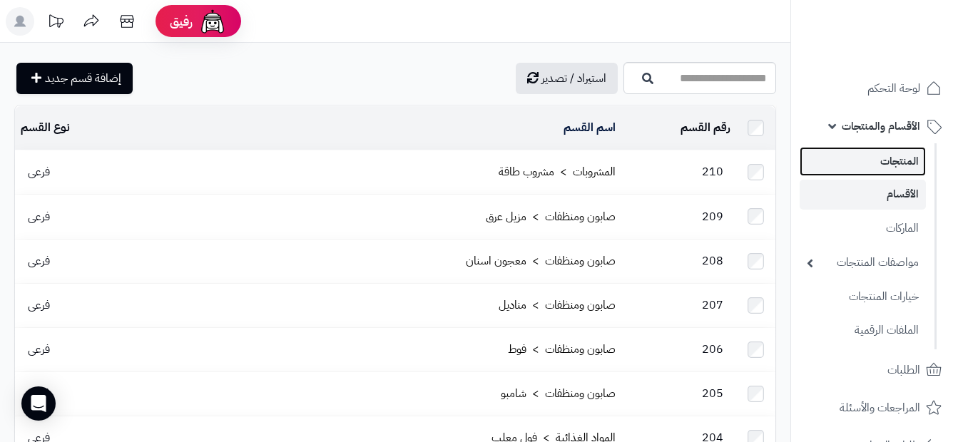
click at [883, 161] on link "المنتجات" at bounding box center [863, 161] width 126 height 29
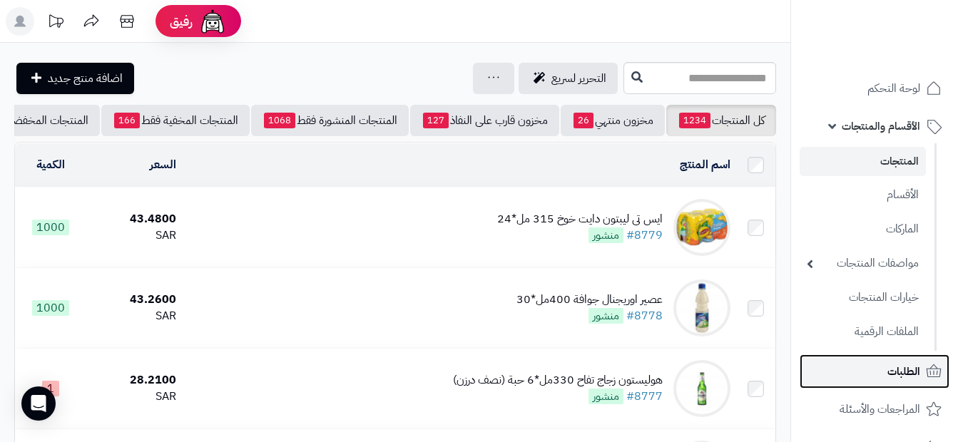
click at [905, 369] on span "الطلبات" at bounding box center [903, 372] width 33 height 20
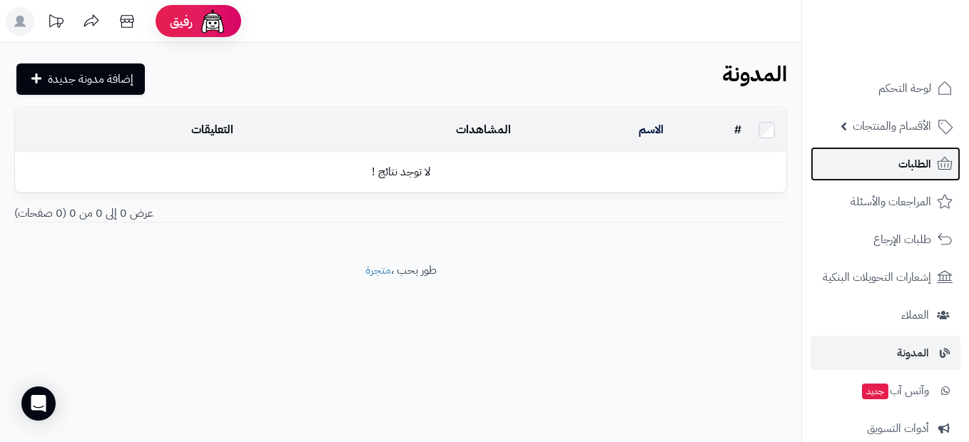
click at [935, 165] on link "الطلبات" at bounding box center [885, 164] width 150 height 34
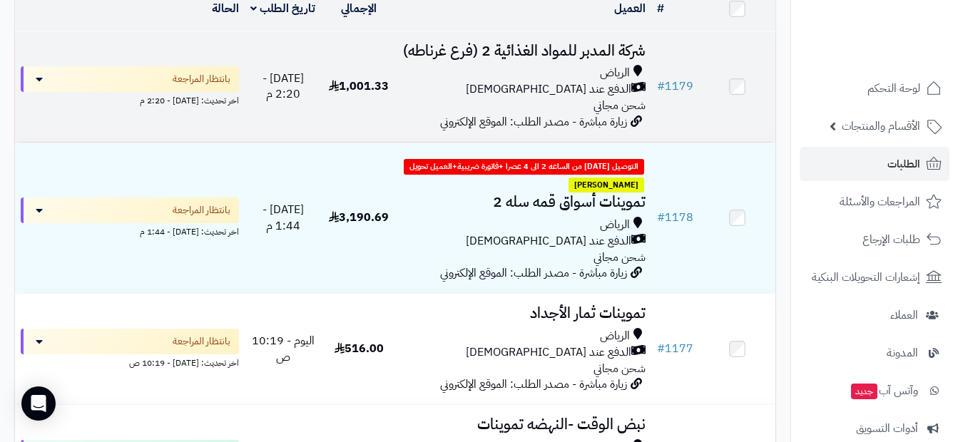
scroll to position [214, 0]
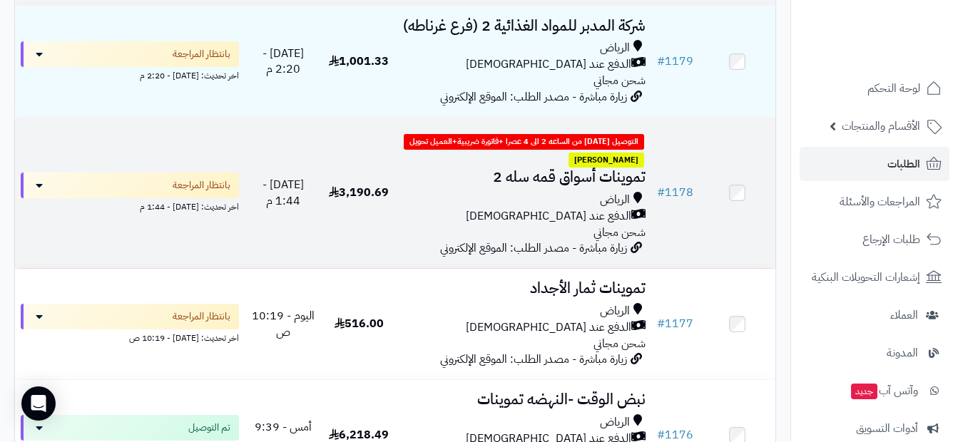
click at [423, 225] on div "الدفع عند الاستلام" at bounding box center [523, 216] width 243 height 16
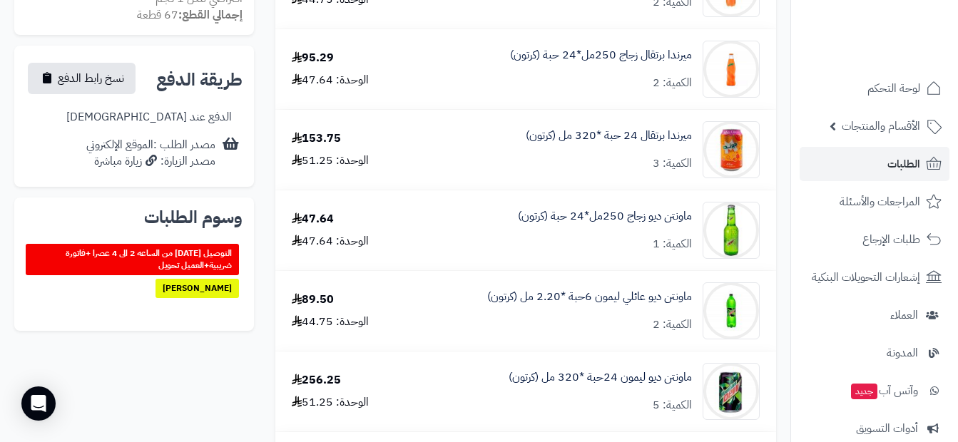
scroll to position [571, 0]
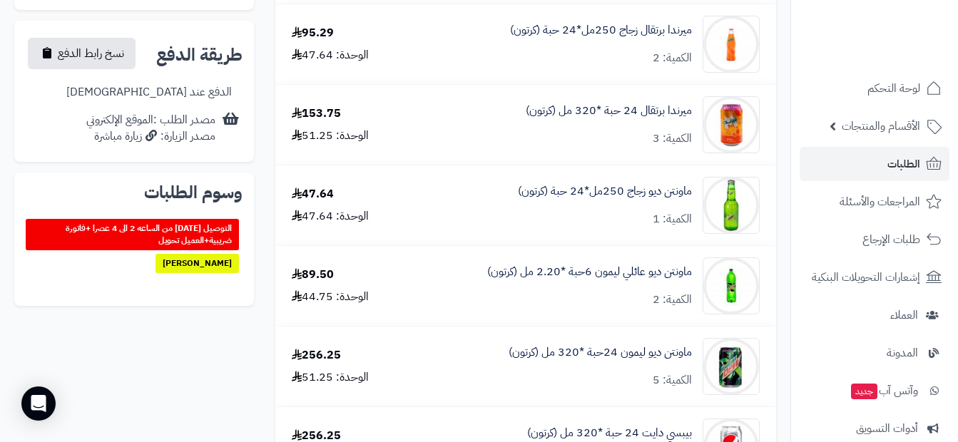
click at [129, 123] on div "مصدر الطلب :الموقع الإلكتروني مصدر الزيارة: زيارة مباشرة" at bounding box center [150, 128] width 129 height 33
click at [230, 118] on icon at bounding box center [229, 128] width 20 height 33
click at [219, 59] on h2 "طريقة الدفع" at bounding box center [199, 54] width 86 height 17
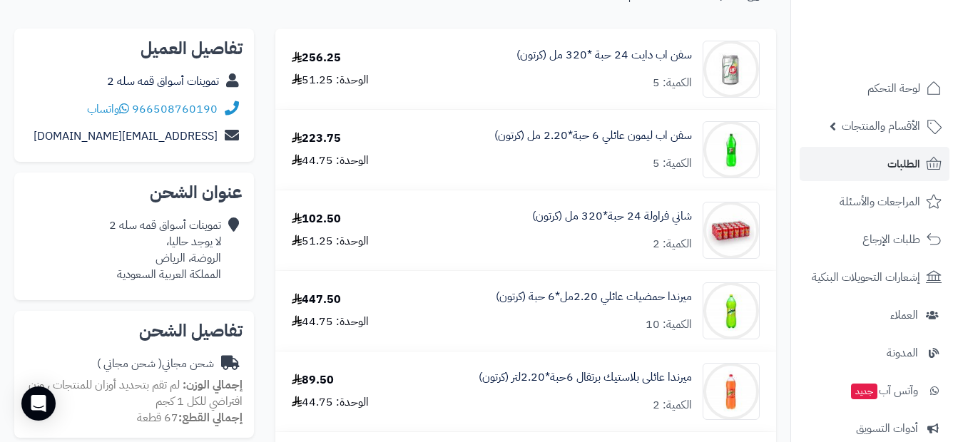
scroll to position [71, 0]
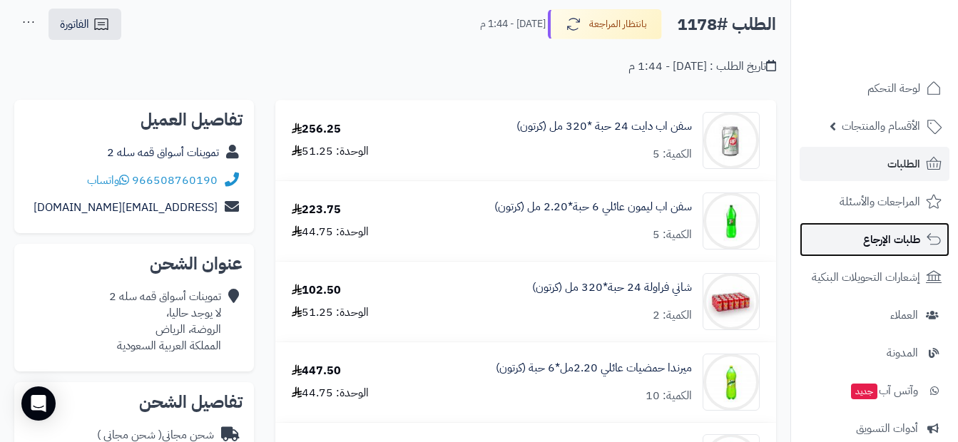
click at [861, 242] on link "طلبات الإرجاع" at bounding box center [875, 240] width 150 height 34
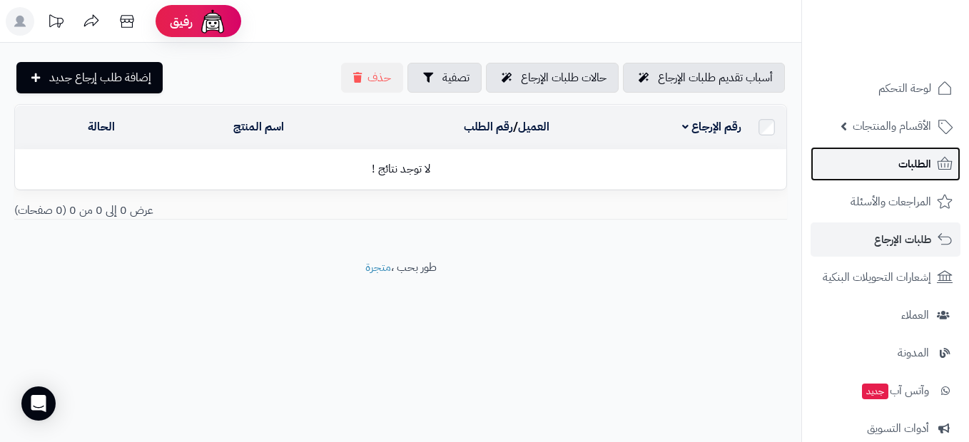
click at [879, 173] on link "الطلبات" at bounding box center [885, 164] width 150 height 34
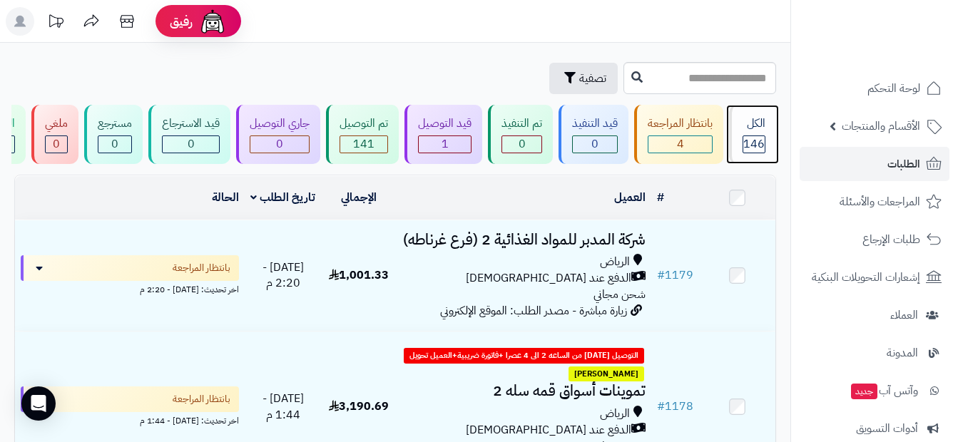
click at [764, 146] on span "146" at bounding box center [753, 144] width 21 height 17
click at [892, 166] on span "الطلبات" at bounding box center [903, 164] width 33 height 20
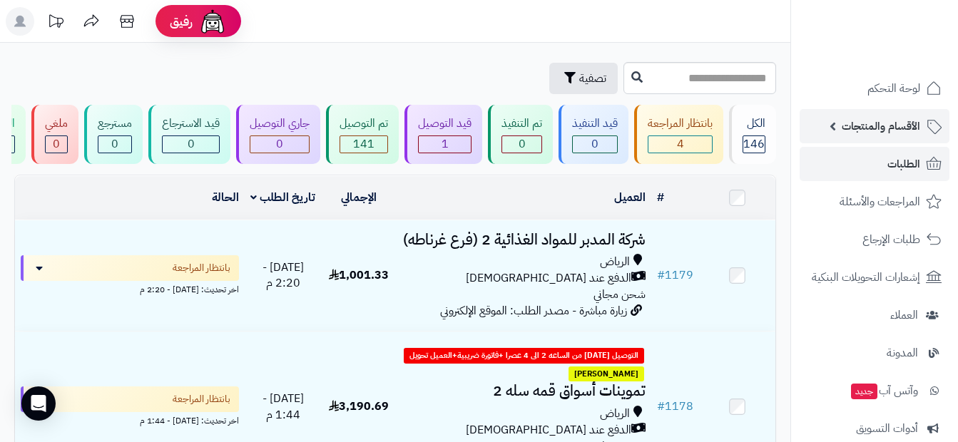
click at [908, 138] on link "الأقسام والمنتجات" at bounding box center [875, 126] width 150 height 34
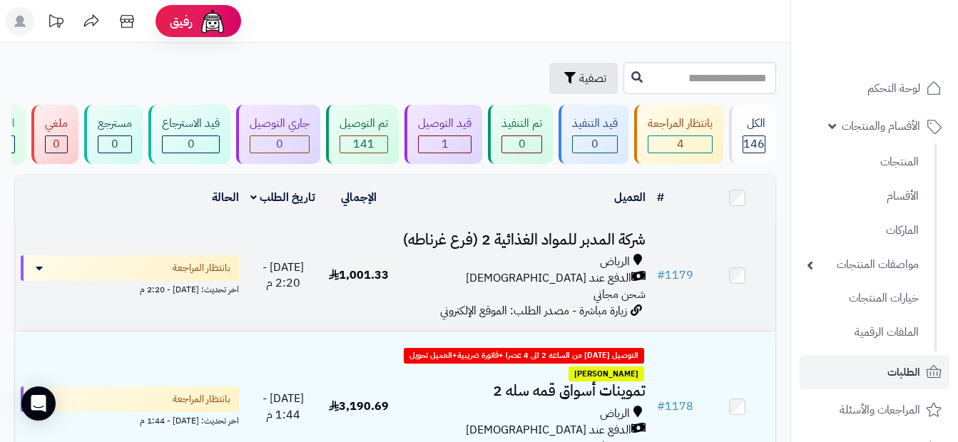
scroll to position [71, 0]
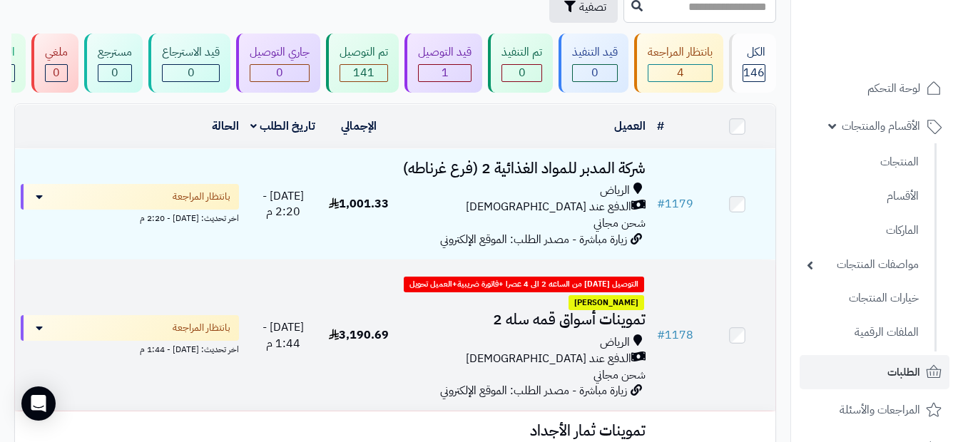
click at [429, 359] on div "الدفع عند [DEMOGRAPHIC_DATA]" at bounding box center [523, 359] width 243 height 16
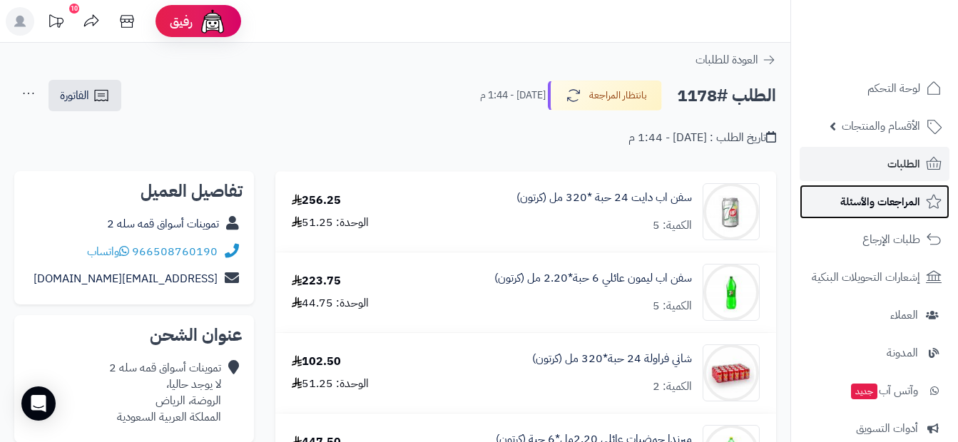
click at [878, 205] on span "المراجعات والأسئلة" at bounding box center [880, 202] width 80 height 20
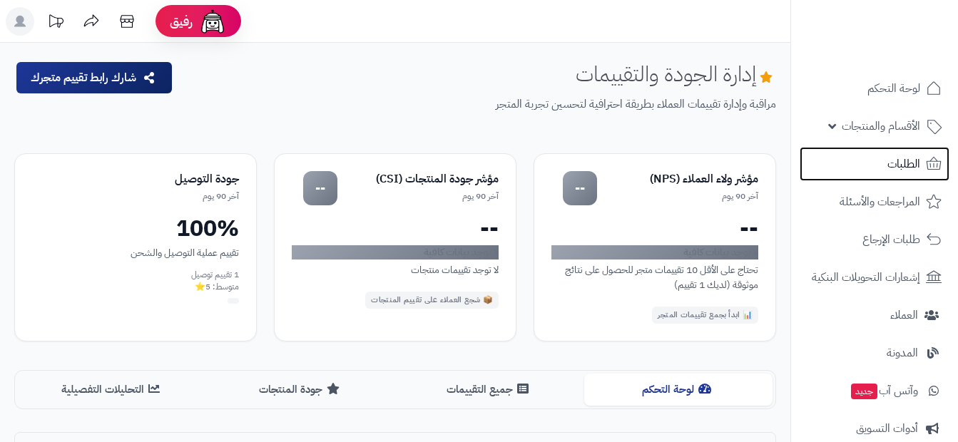
click at [888, 172] on span "الطلبات" at bounding box center [903, 164] width 33 height 20
